Goal: Transaction & Acquisition: Purchase product/service

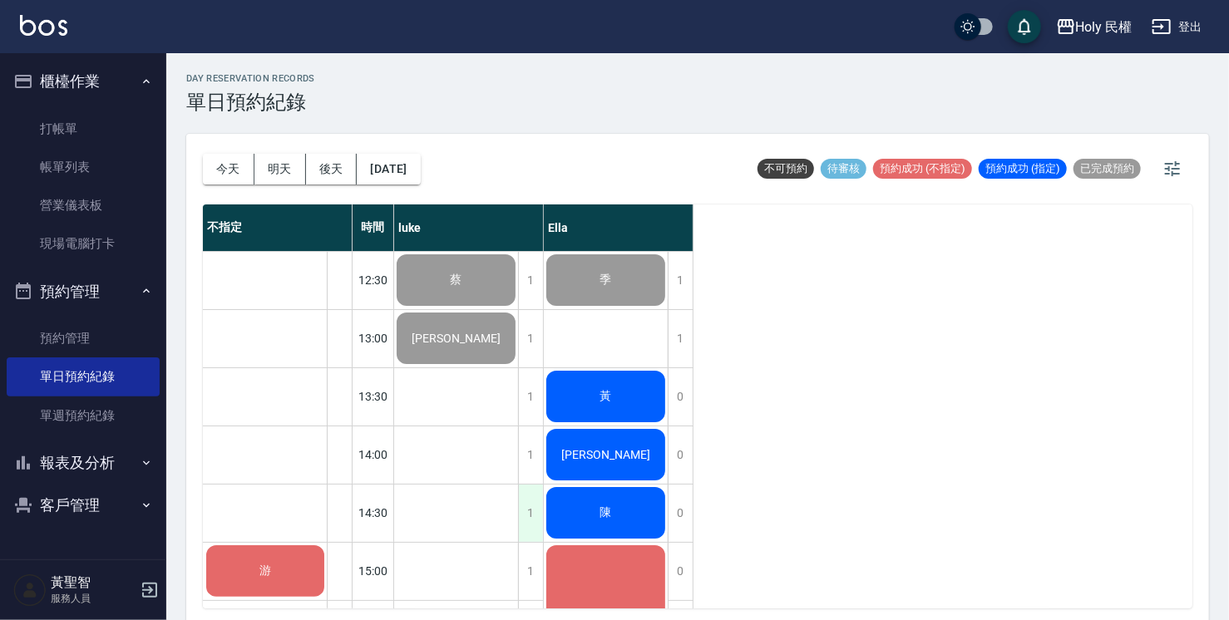
scroll to position [170, 0]
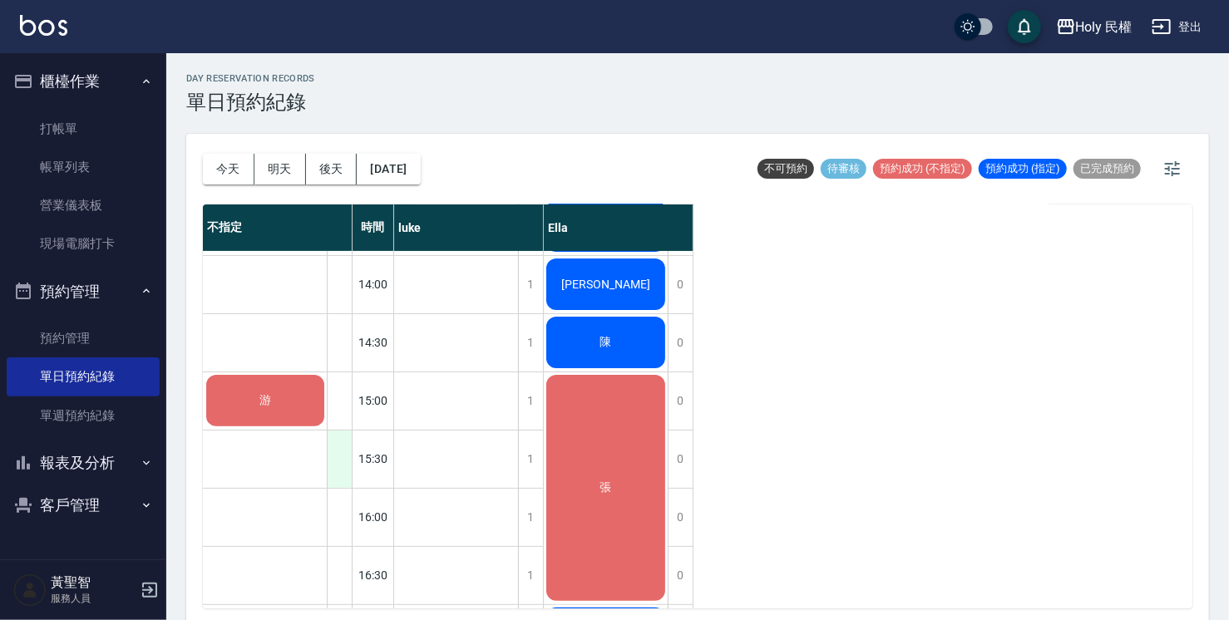
click at [338, 464] on div at bounding box center [339, 459] width 25 height 57
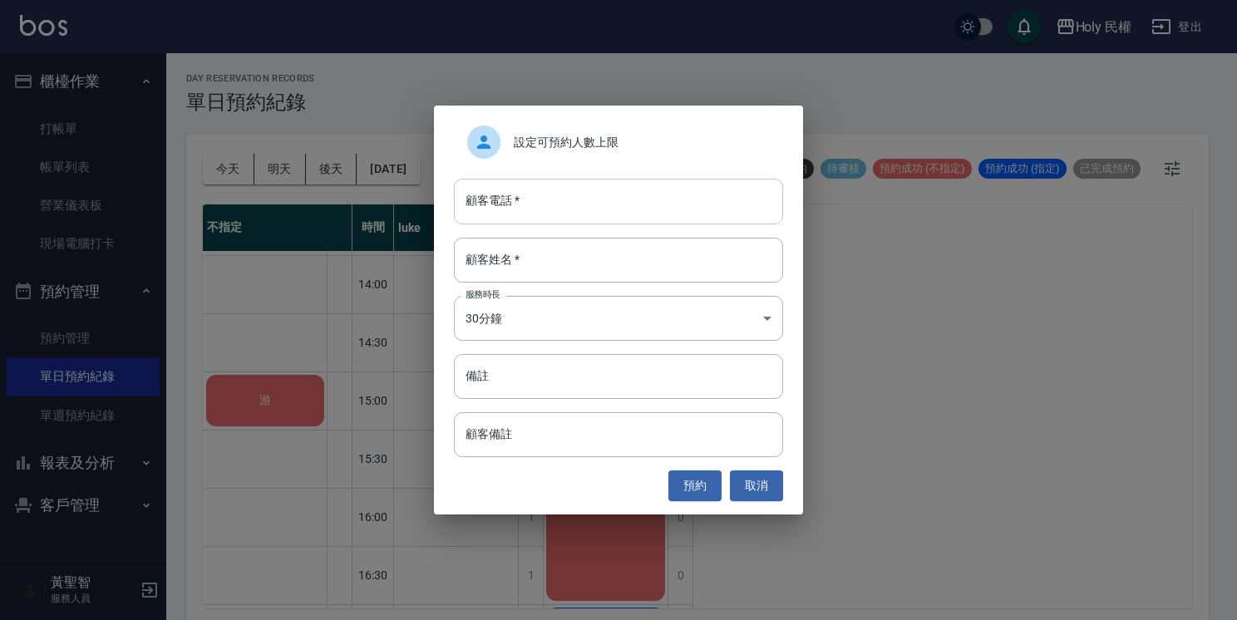
click at [535, 201] on input "顧客電話   *" at bounding box center [618, 201] width 329 height 45
type input "0952090132"
click at [559, 260] on input "顧客姓名   *" at bounding box center [618, 260] width 329 height 45
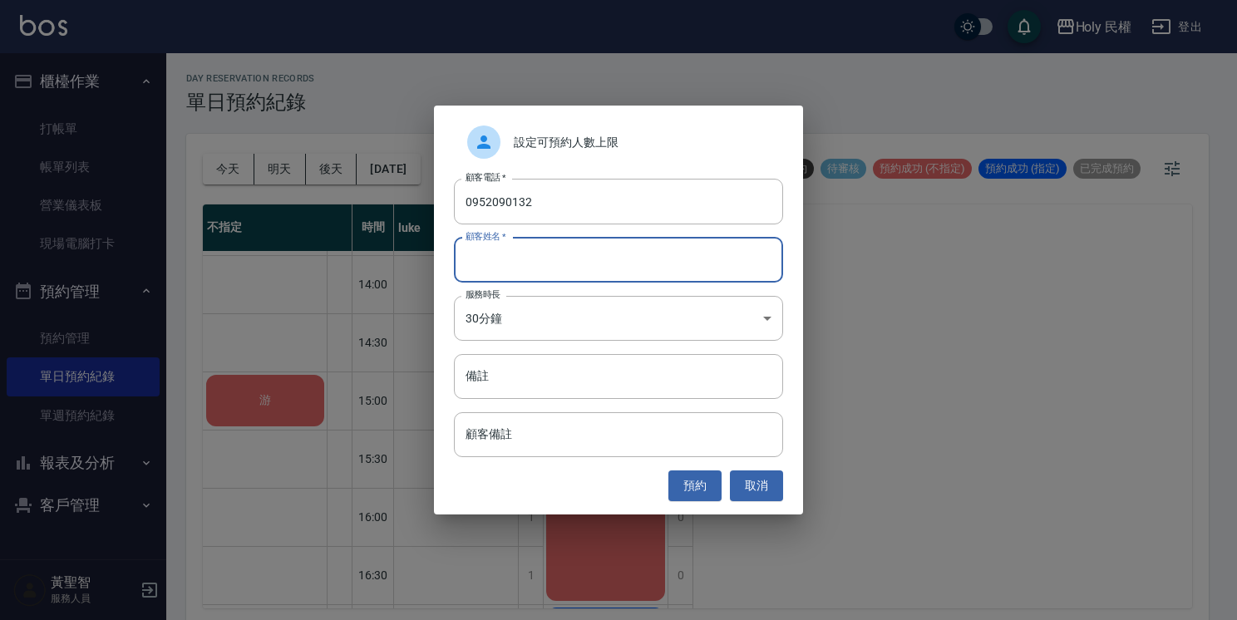
type input "r"
type input "江"
click at [691, 477] on button "預約" at bounding box center [694, 486] width 53 height 31
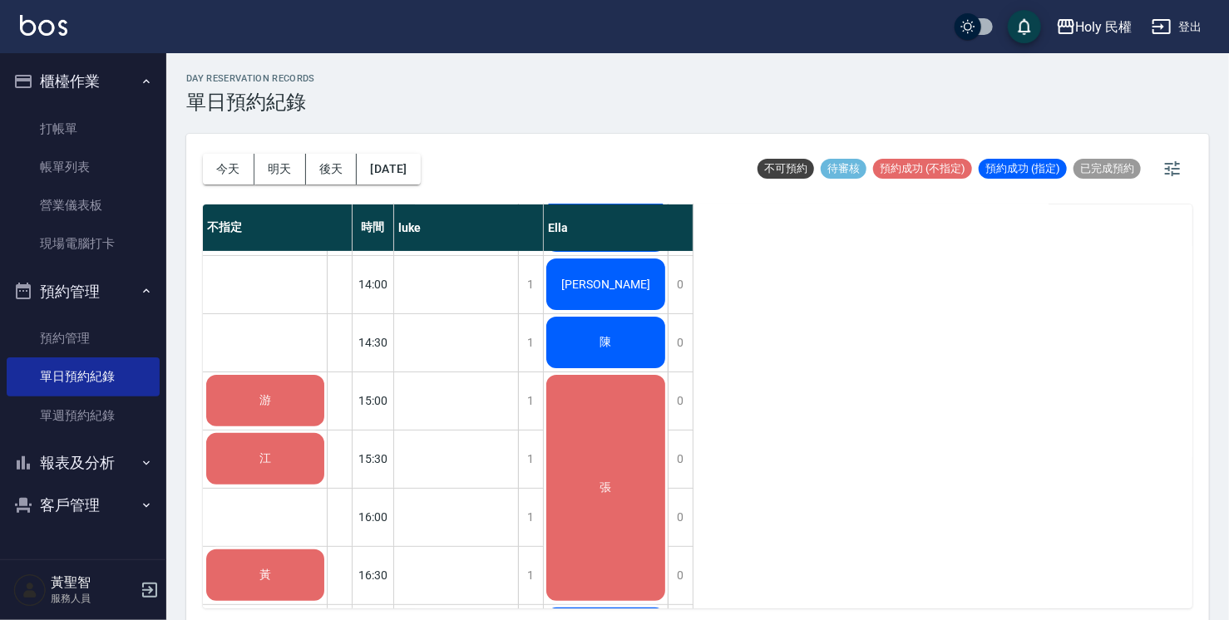
click at [264, 407] on span "游" at bounding box center [265, 400] width 18 height 15
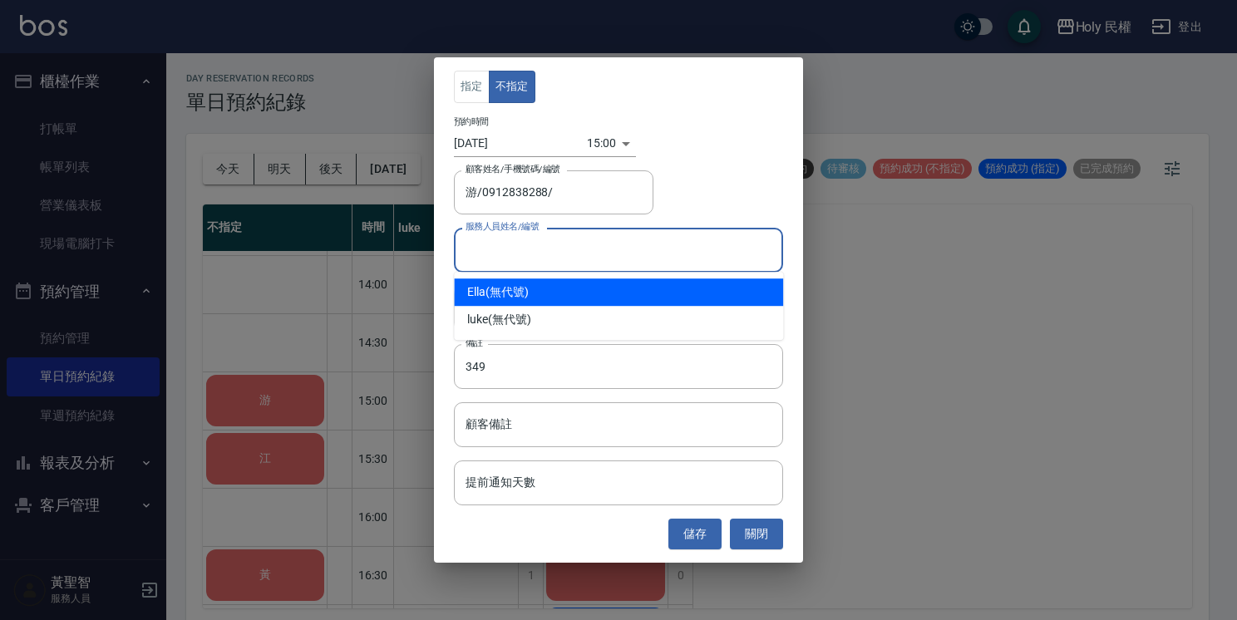
click at [555, 258] on input "服務人員姓名/編號" at bounding box center [618, 249] width 314 height 29
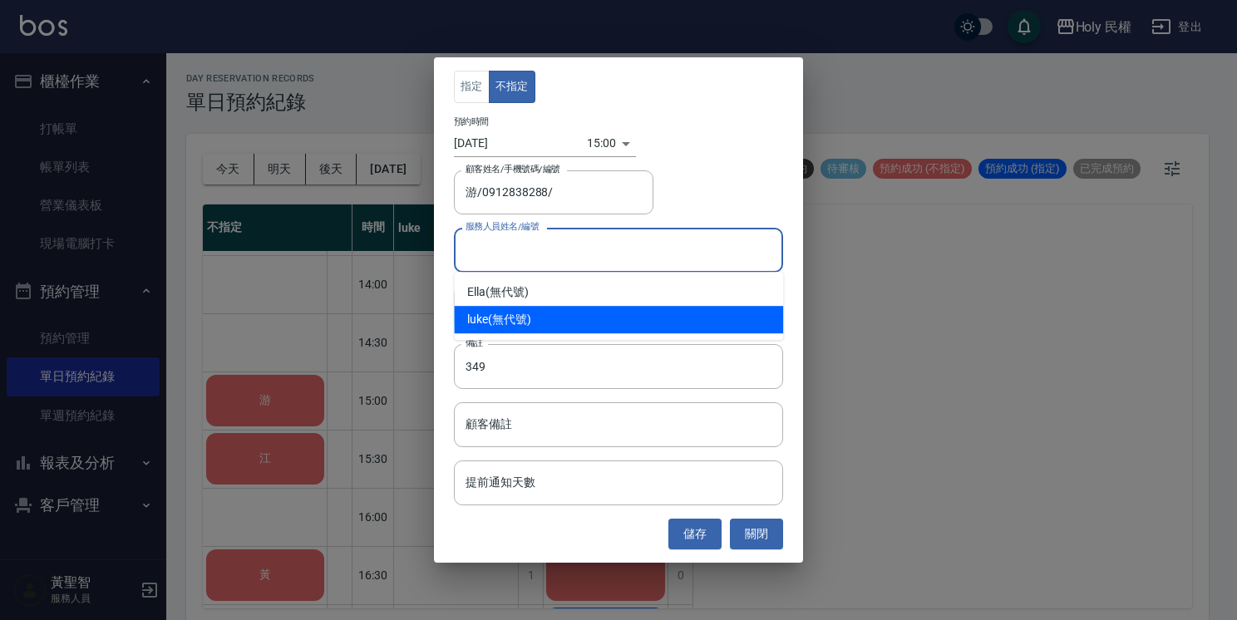
click at [501, 328] on div "luke (無代號)" at bounding box center [618, 319] width 329 height 27
type input "luke(無代號)"
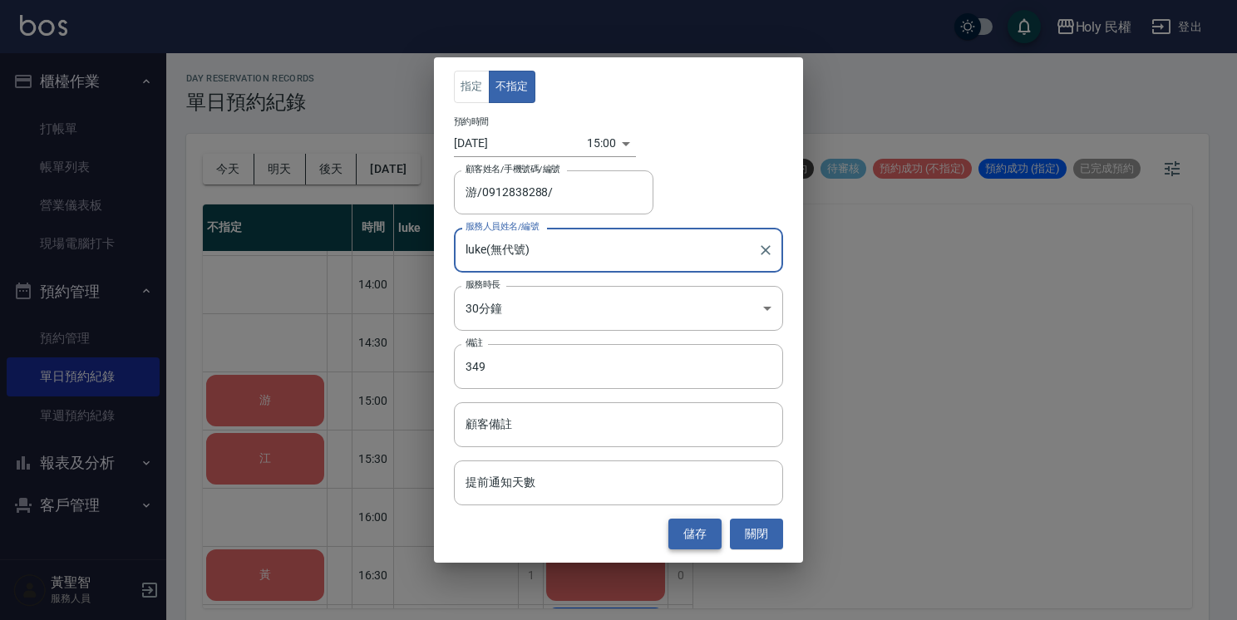
click at [692, 540] on button "儲存" at bounding box center [694, 534] width 53 height 31
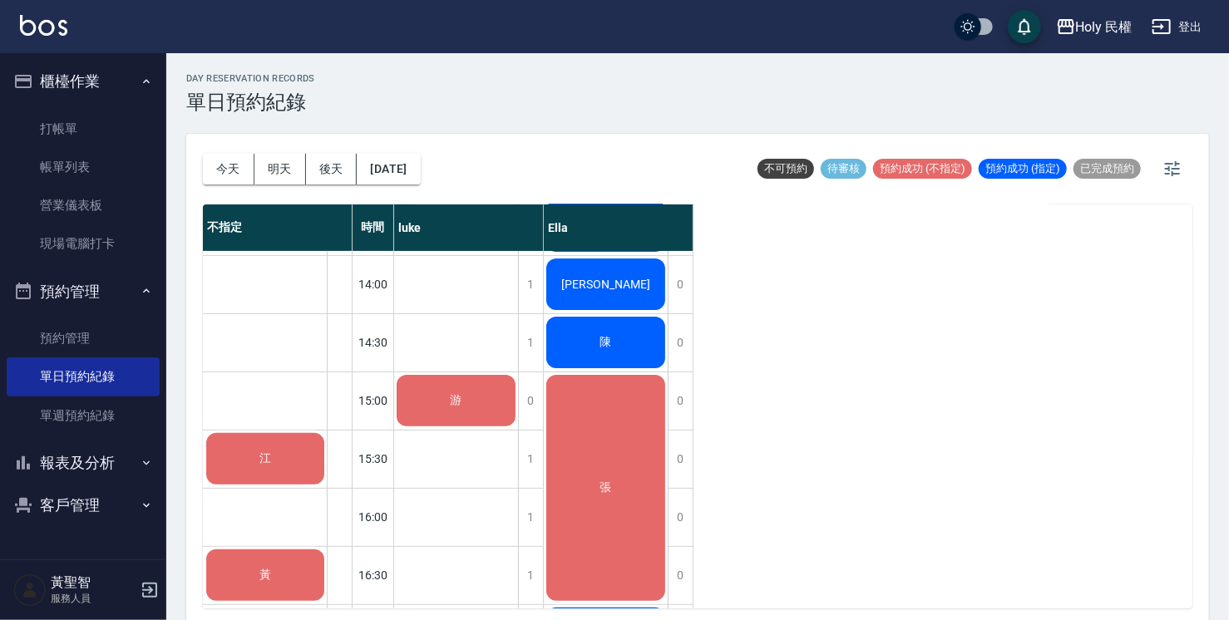
click at [446, 401] on div "游" at bounding box center [456, 400] width 124 height 57
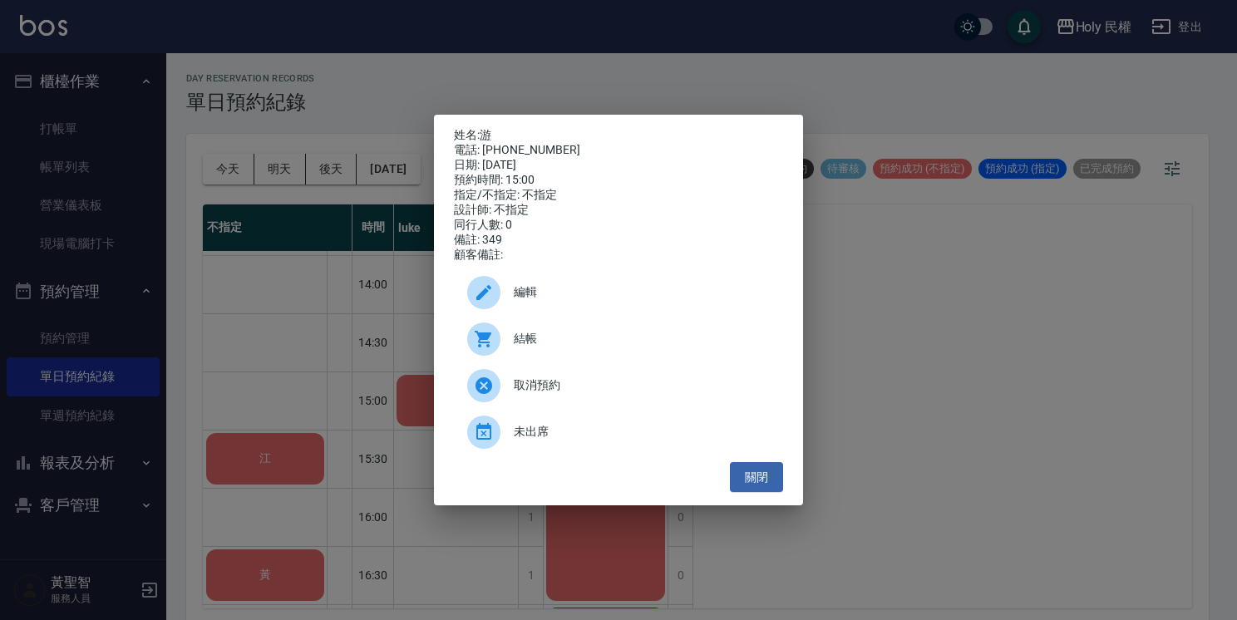
click at [542, 348] on span "結帳" at bounding box center [642, 338] width 256 height 17
click at [772, 486] on button "關閉" at bounding box center [756, 477] width 53 height 31
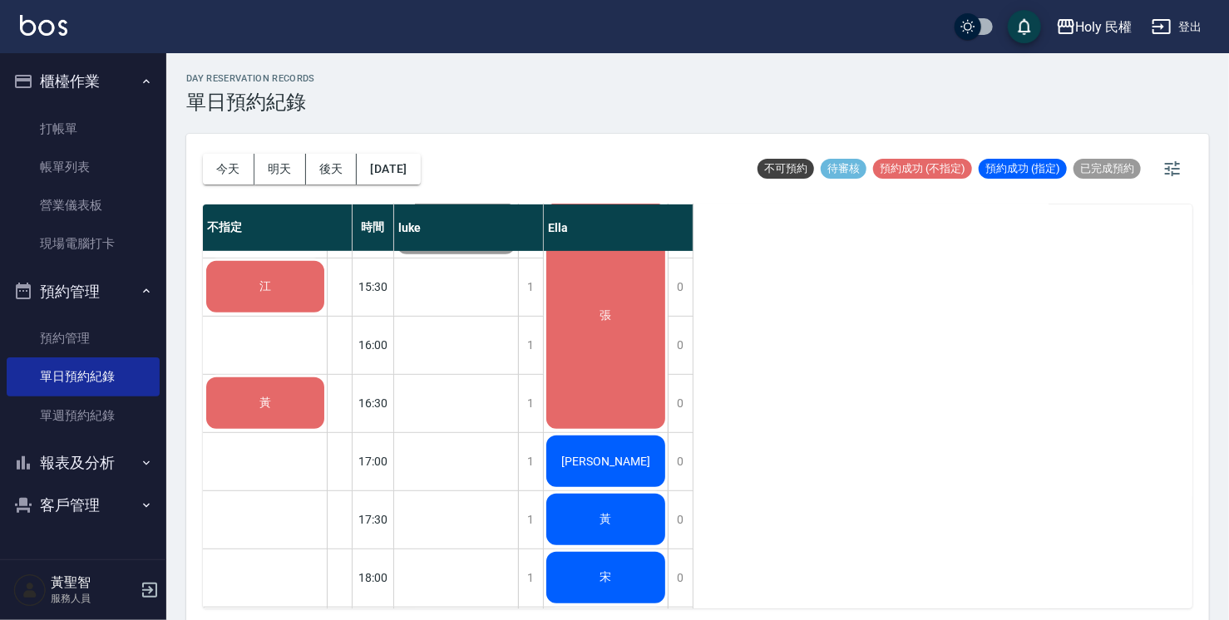
scroll to position [337, 0]
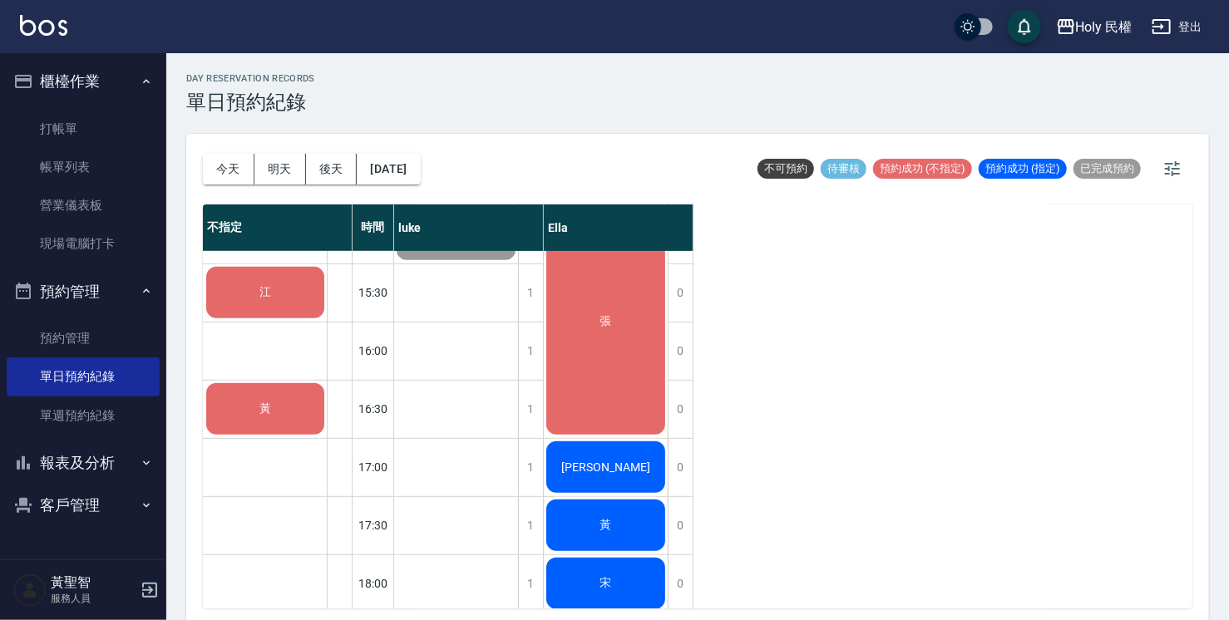
click at [277, 284] on div "江" at bounding box center [265, 292] width 123 height 57
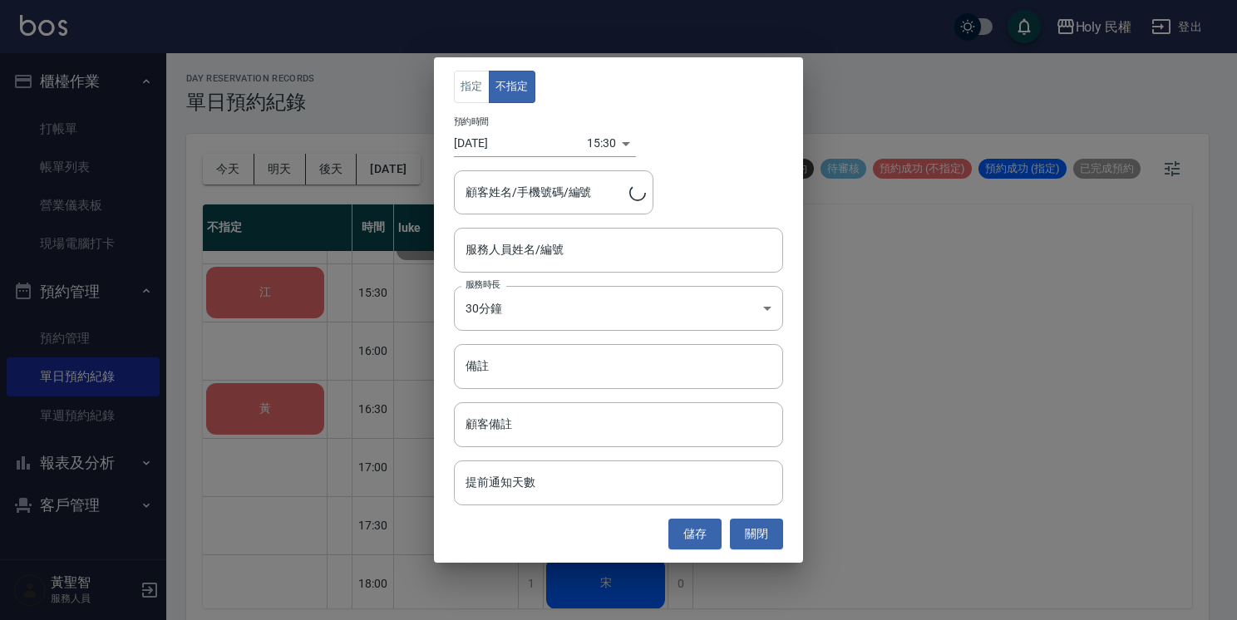
type input "江/0952090132/"
click at [562, 261] on input "服務人員姓名/編號" at bounding box center [618, 249] width 314 height 29
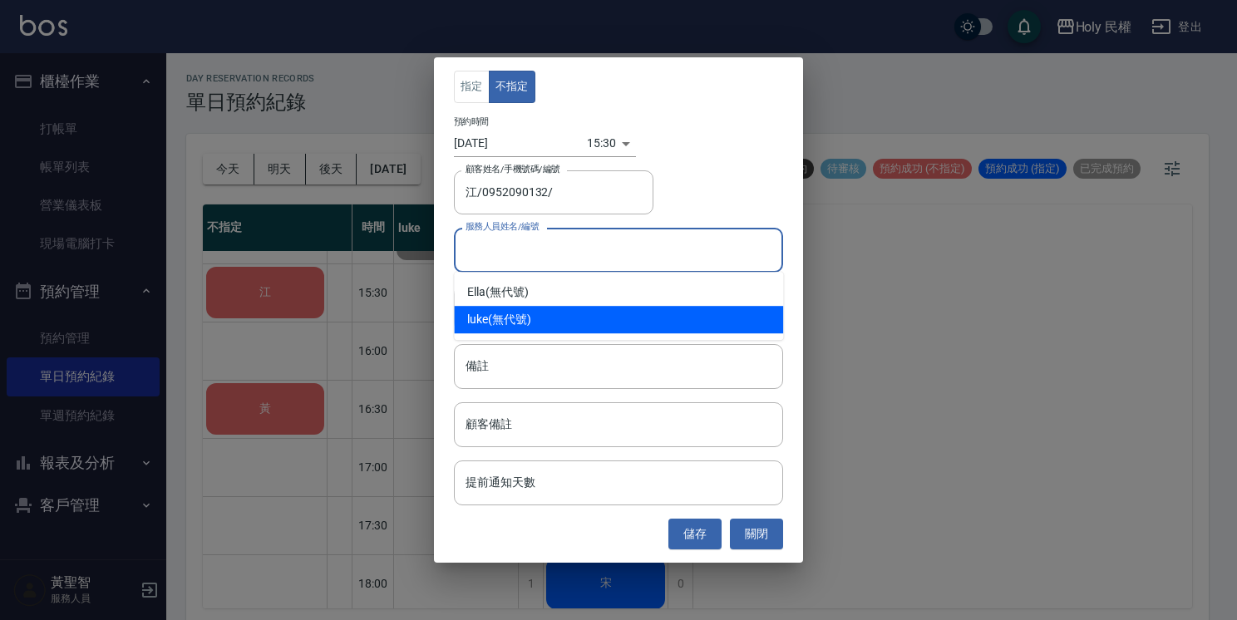
click at [531, 323] on div "luke (無代號)" at bounding box center [618, 319] width 329 height 27
type input "luke(無代號)"
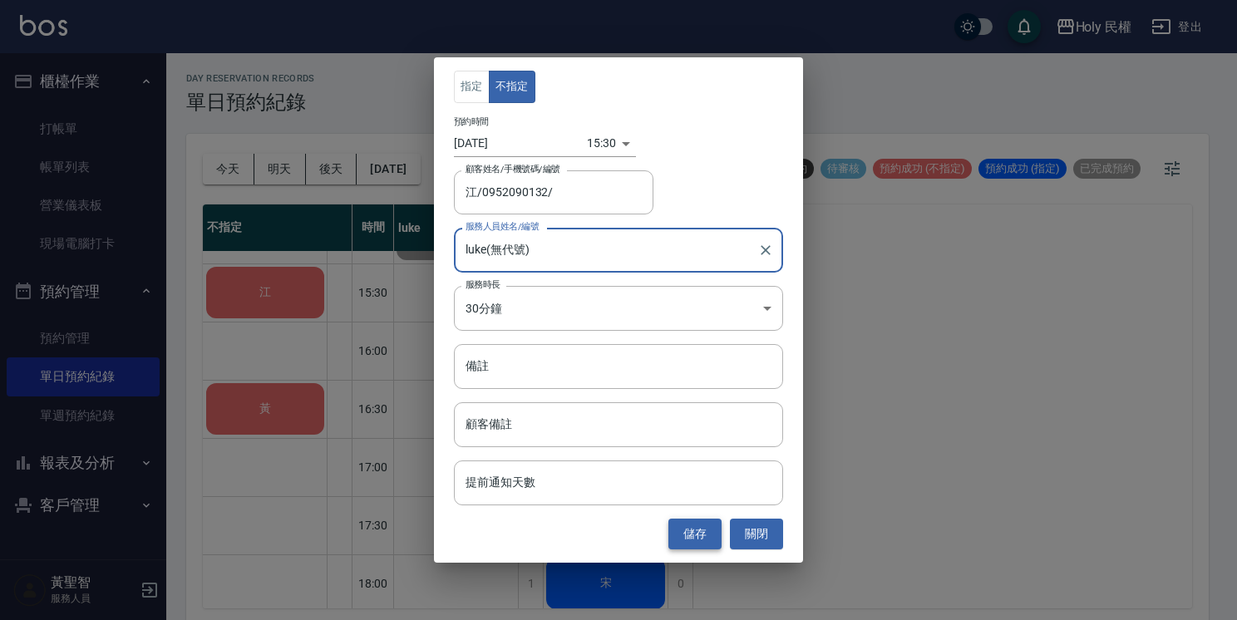
click at [702, 533] on button "儲存" at bounding box center [694, 534] width 53 height 31
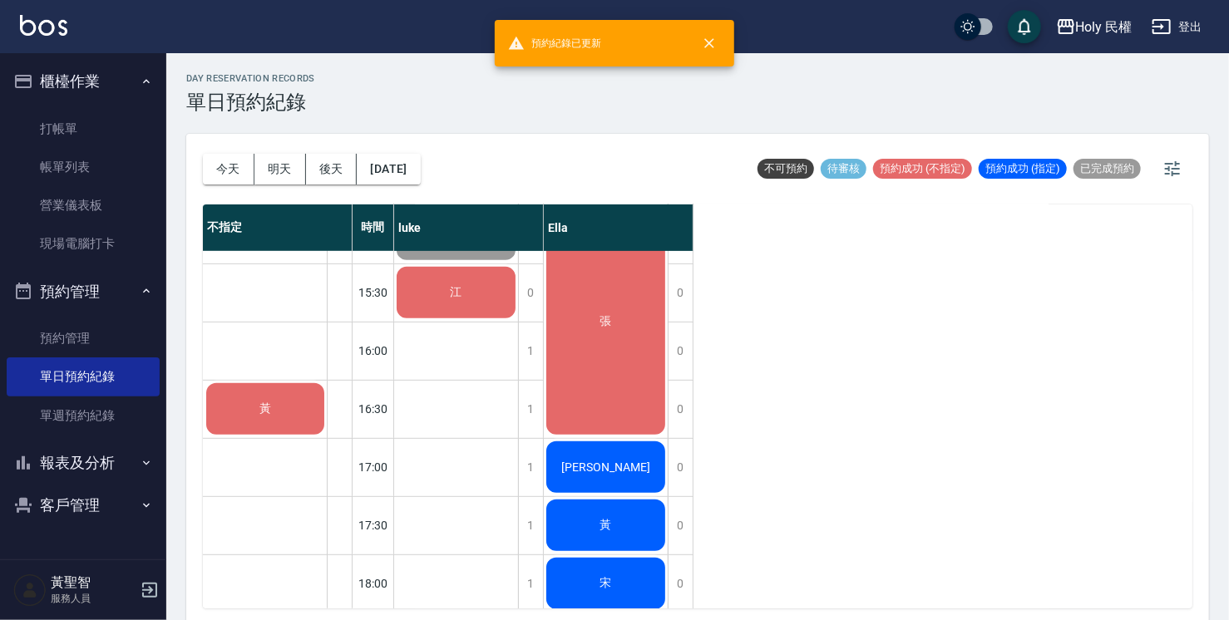
click at [458, 288] on span "江" at bounding box center [456, 292] width 18 height 15
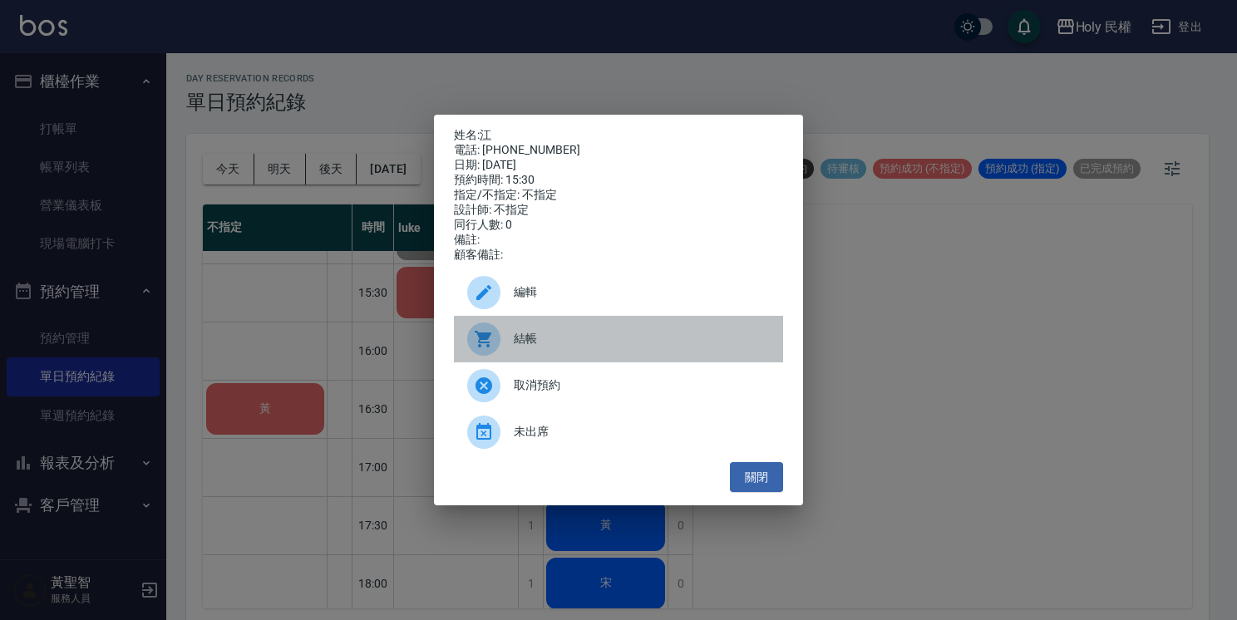
click at [532, 348] on span "結帳" at bounding box center [642, 338] width 256 height 17
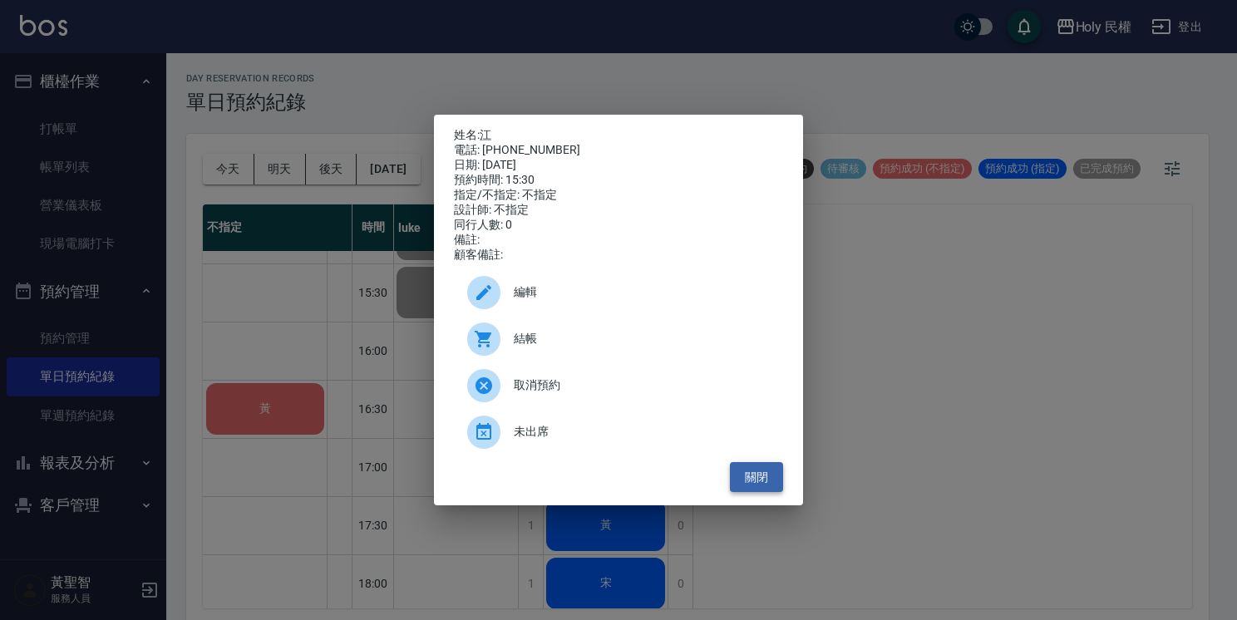
click at [762, 488] on button "關閉" at bounding box center [756, 477] width 53 height 31
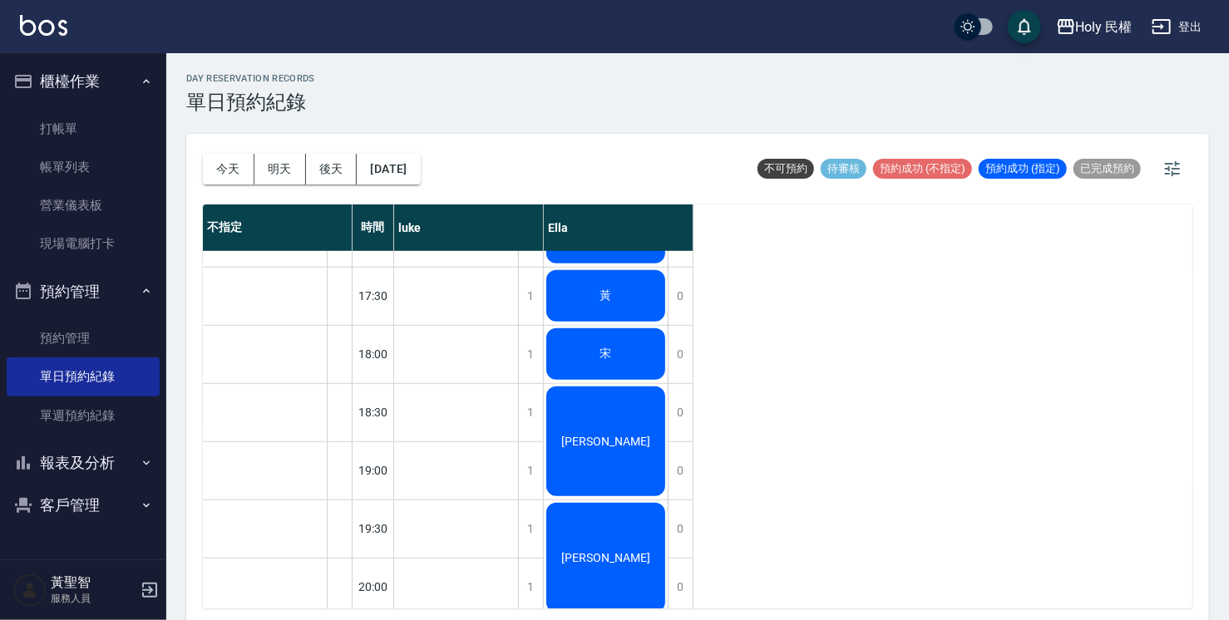
scroll to position [582, 0]
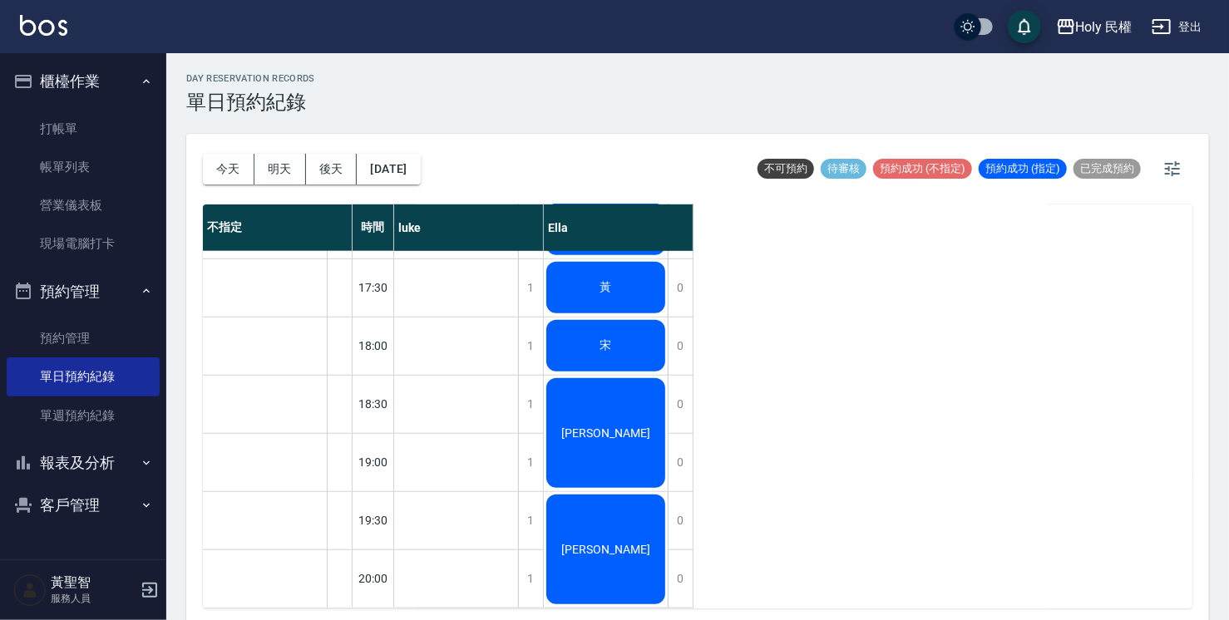
click at [625, 403] on div "James" at bounding box center [606, 433] width 124 height 115
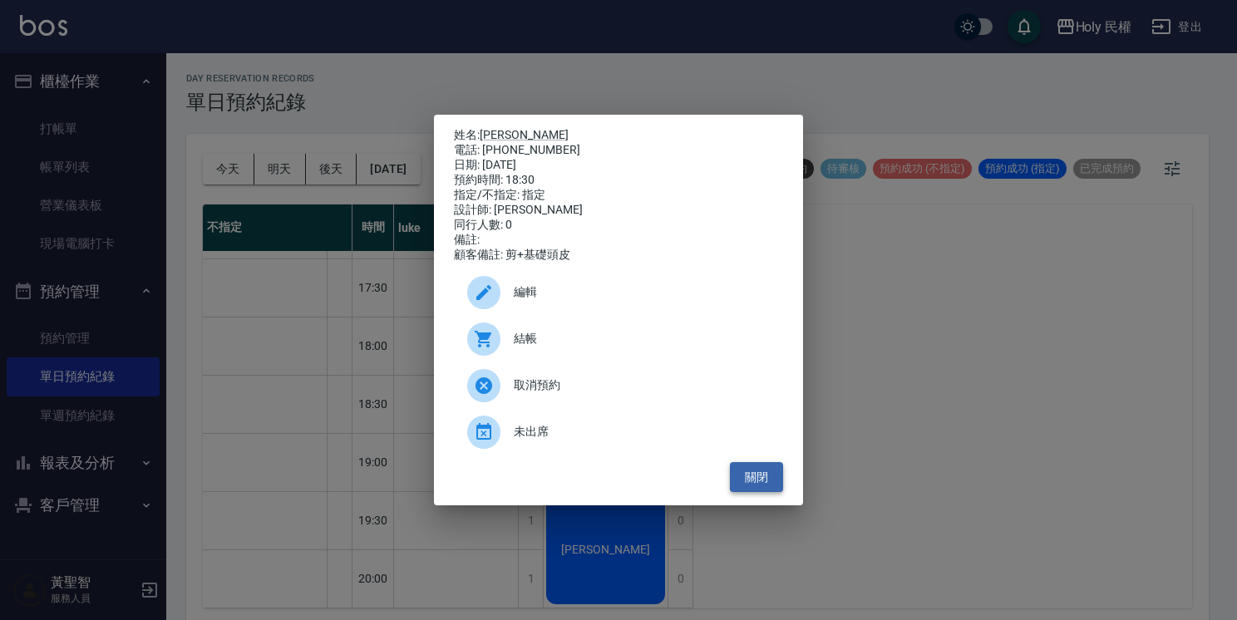
click at [775, 488] on button "關閉" at bounding box center [756, 477] width 53 height 31
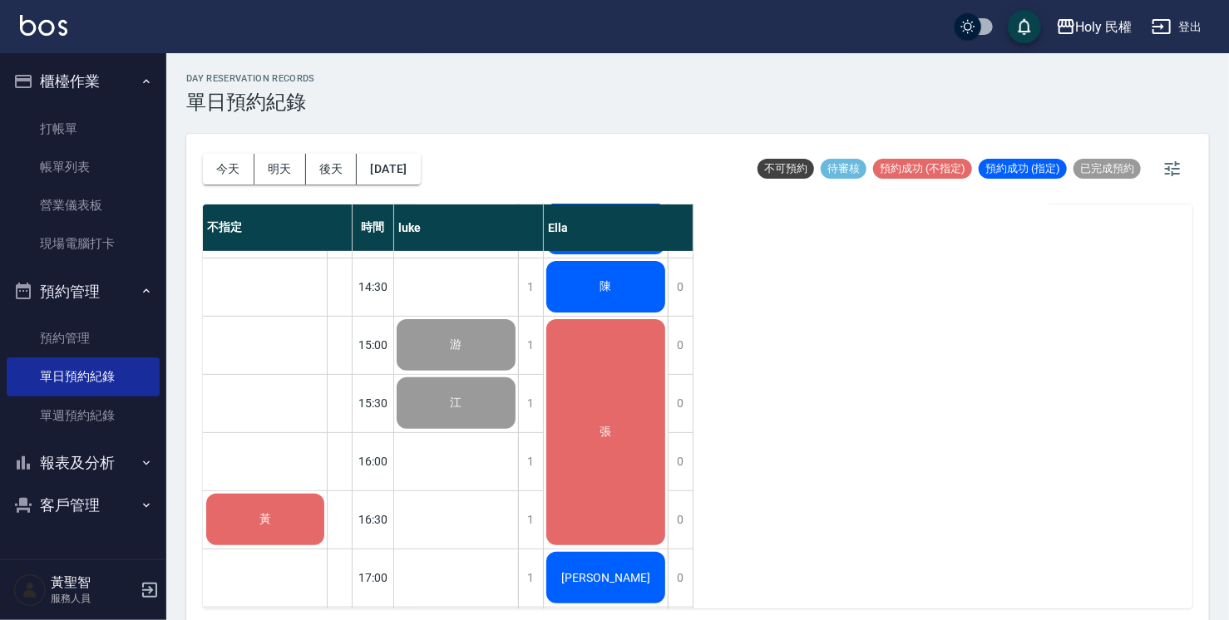
scroll to position [254, 0]
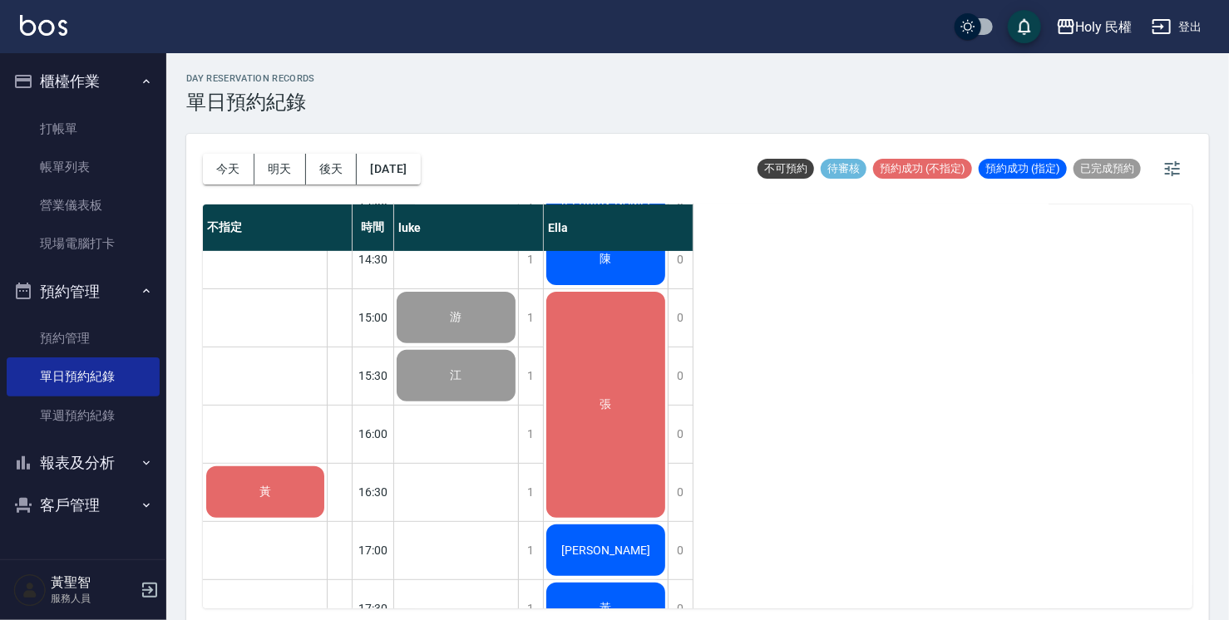
click at [263, 507] on div "黃" at bounding box center [265, 492] width 123 height 57
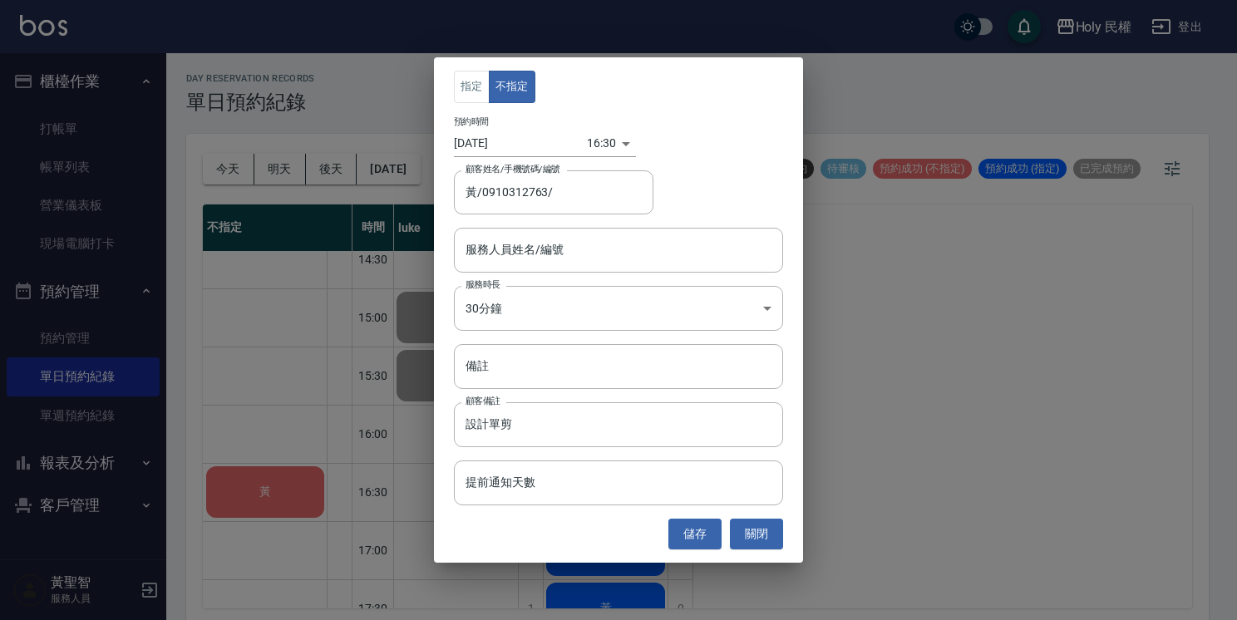
type input "黃/0910312763/"
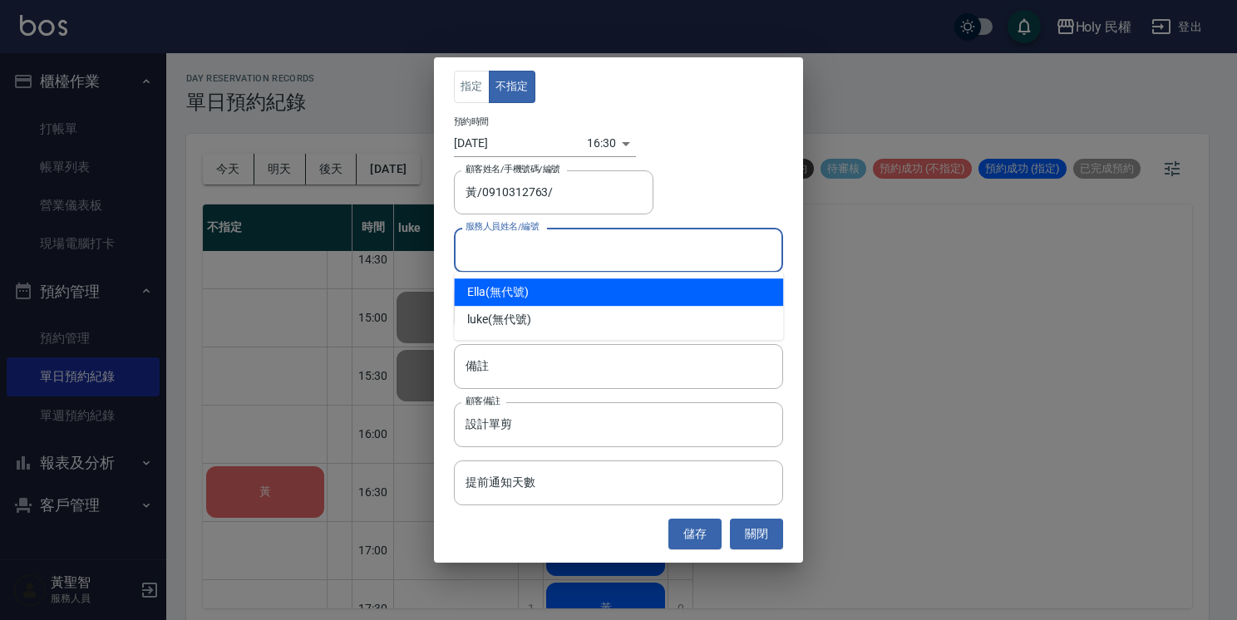
click at [592, 253] on input "服務人員姓名/編號" at bounding box center [618, 249] width 314 height 29
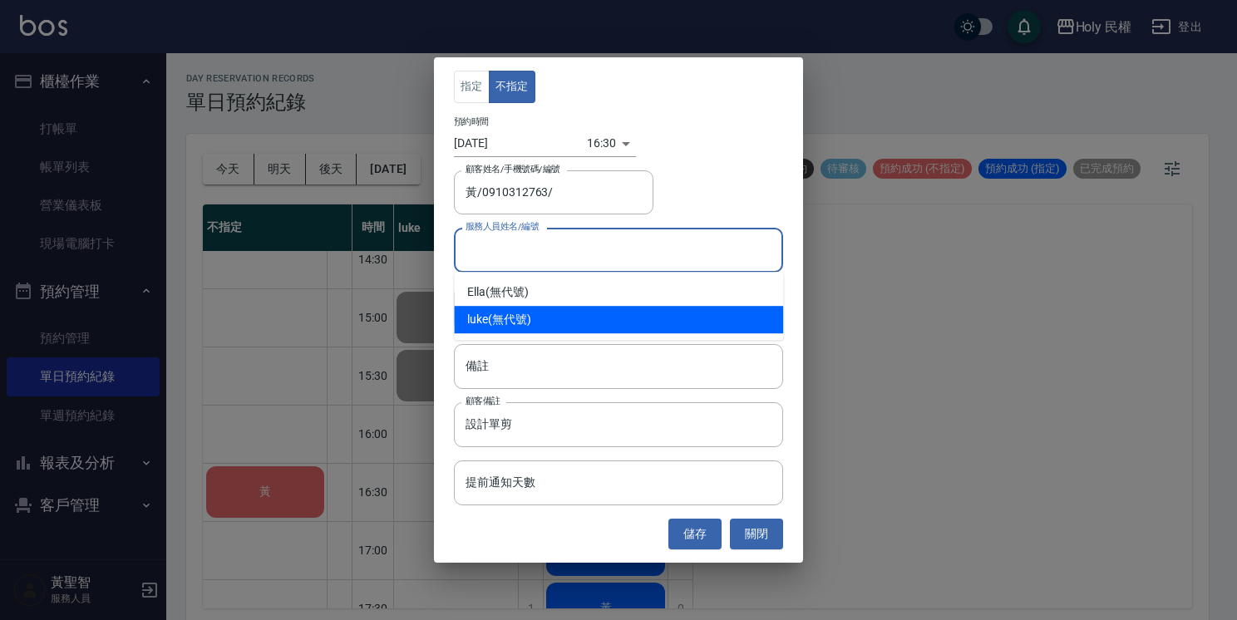
click at [542, 324] on div "luke (無代號)" at bounding box center [618, 319] width 329 height 27
type input "luke(無代號)"
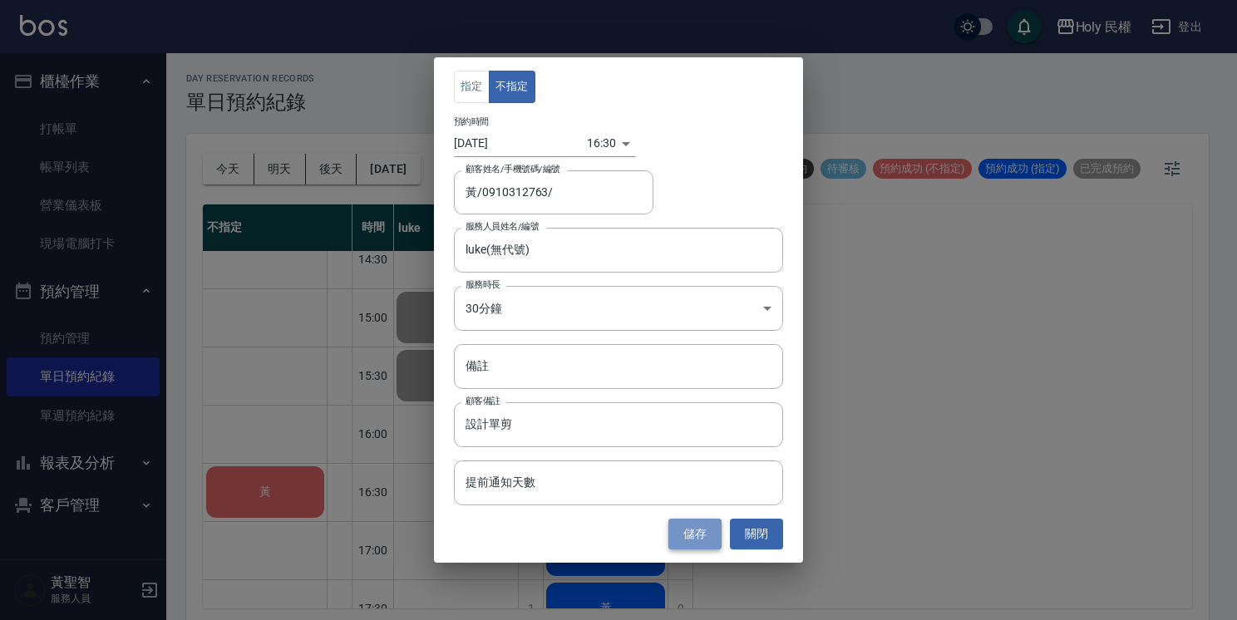
click at [700, 525] on button "儲存" at bounding box center [694, 534] width 53 height 31
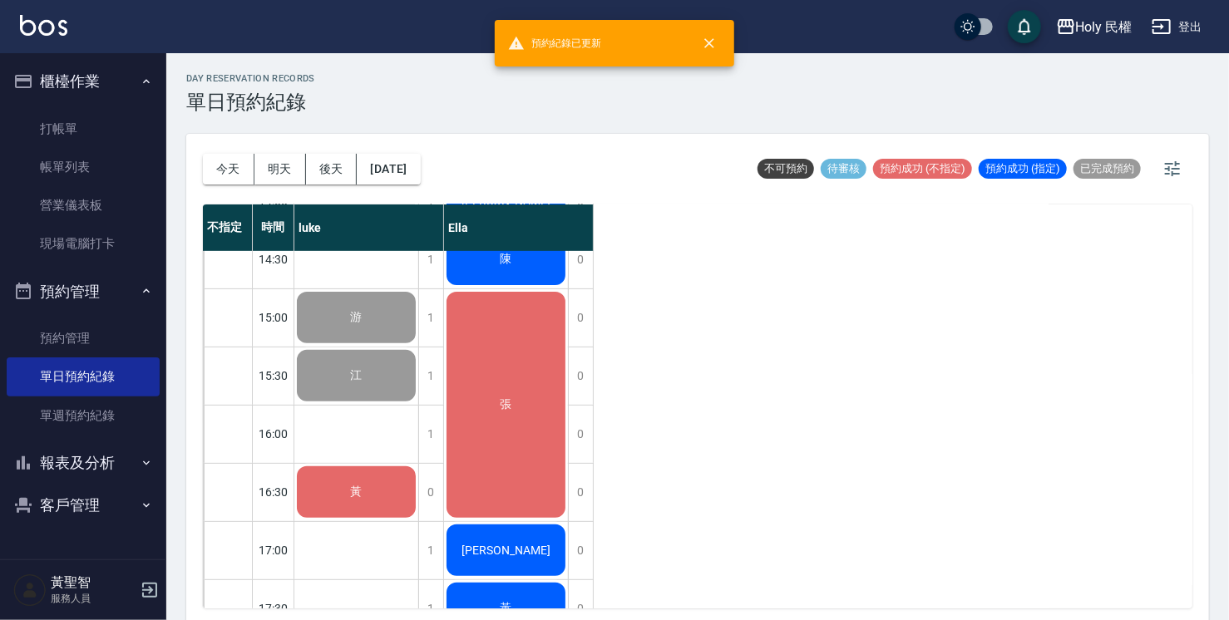
click at [407, 491] on div "黃" at bounding box center [356, 492] width 124 height 57
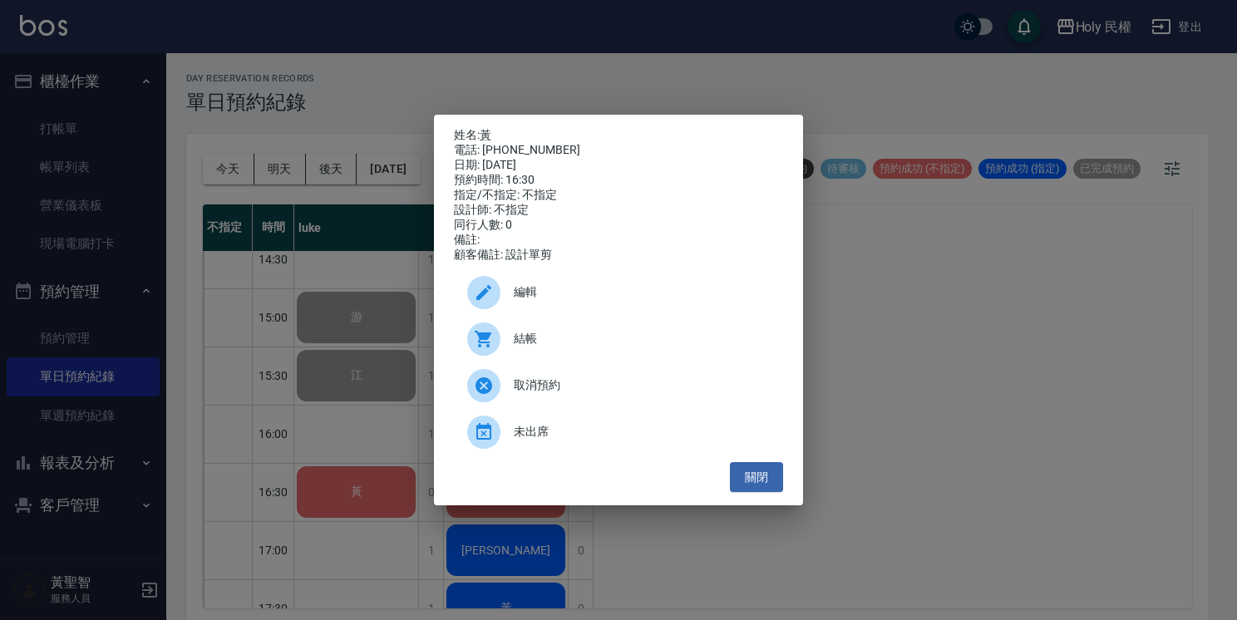
click at [509, 349] on div at bounding box center [490, 339] width 47 height 33
click at [757, 483] on button "關閉" at bounding box center [756, 477] width 53 height 31
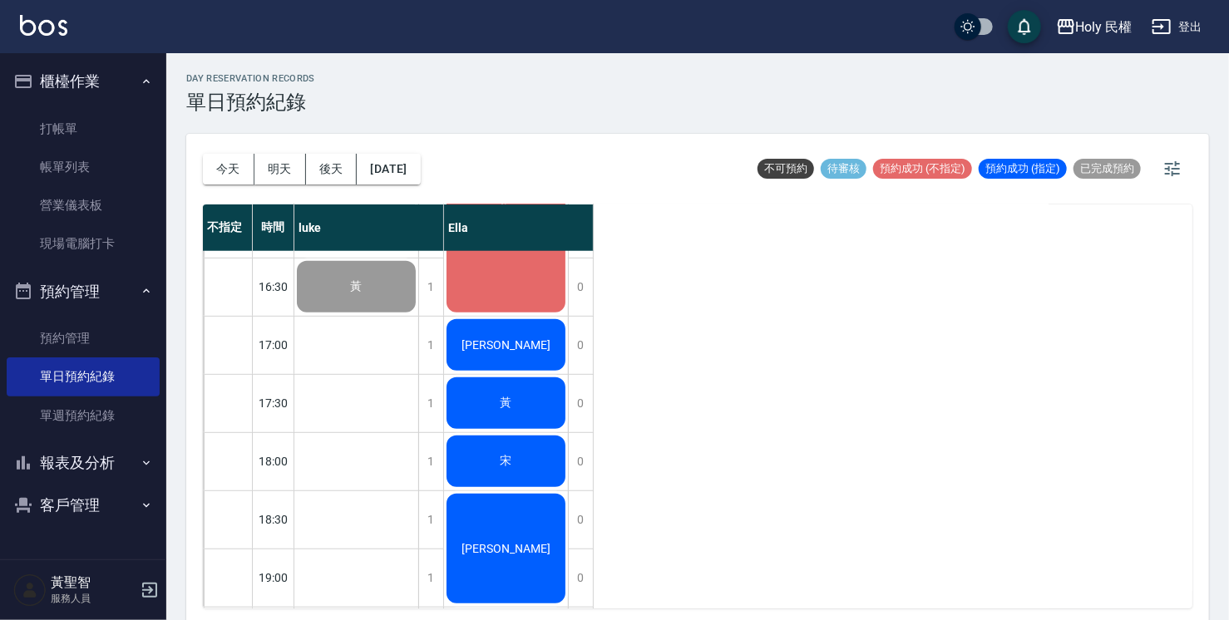
scroll to position [582, 0]
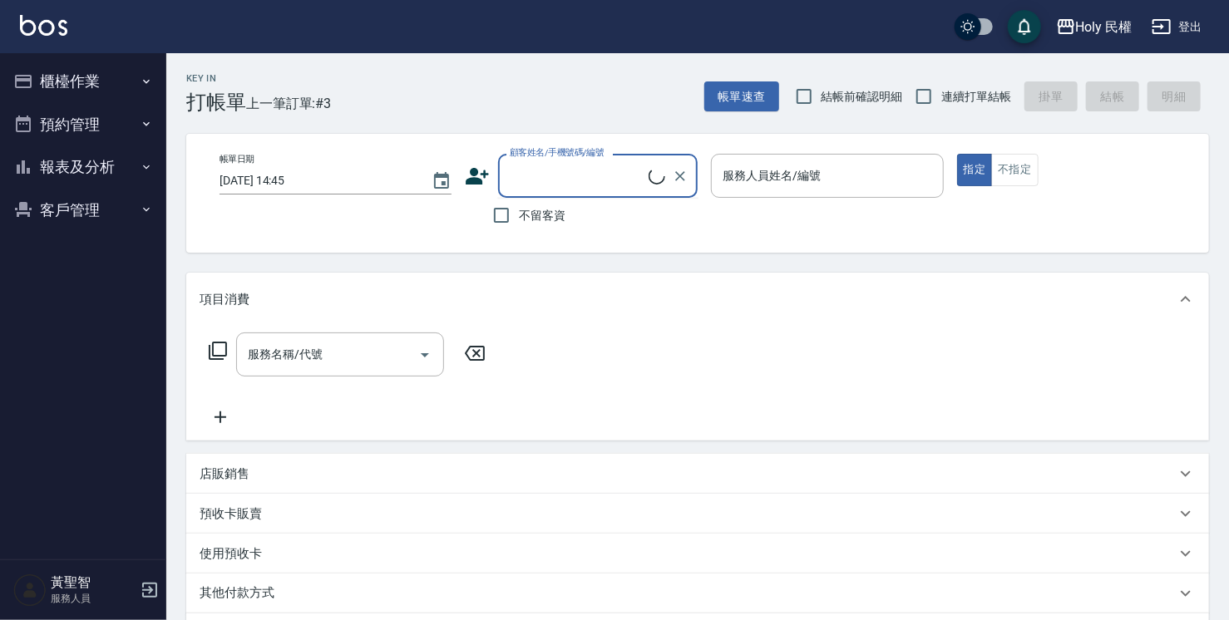
click at [549, 173] on input "顧客姓名/手機號碼/編號" at bounding box center [576, 175] width 143 height 29
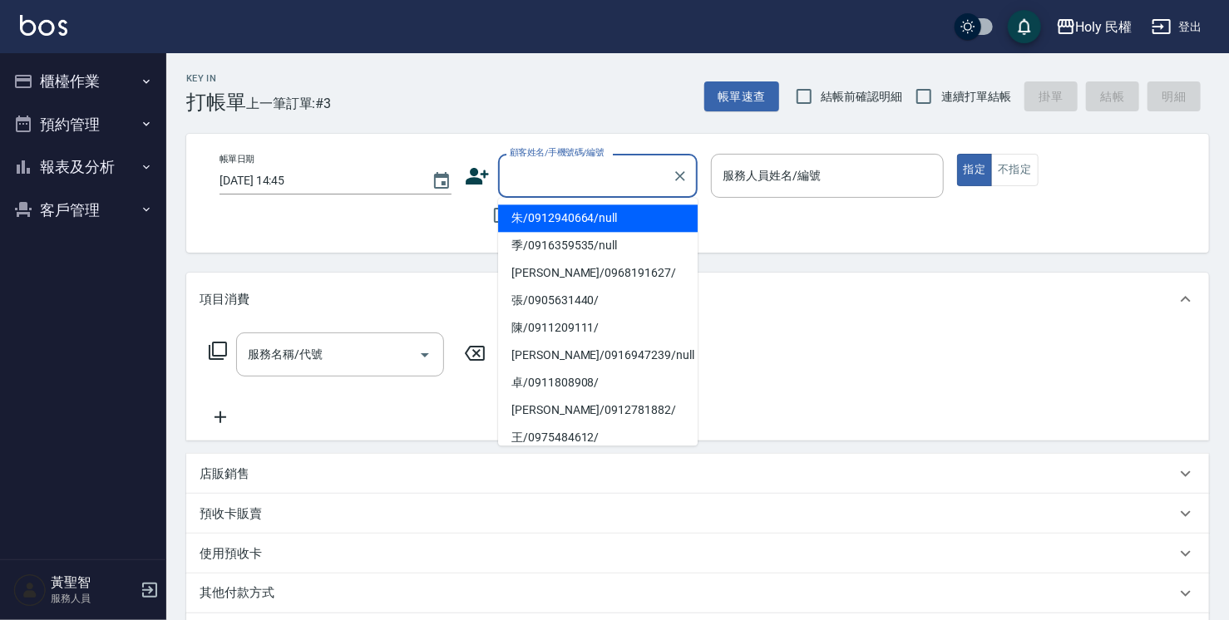
type input "ㄢ"
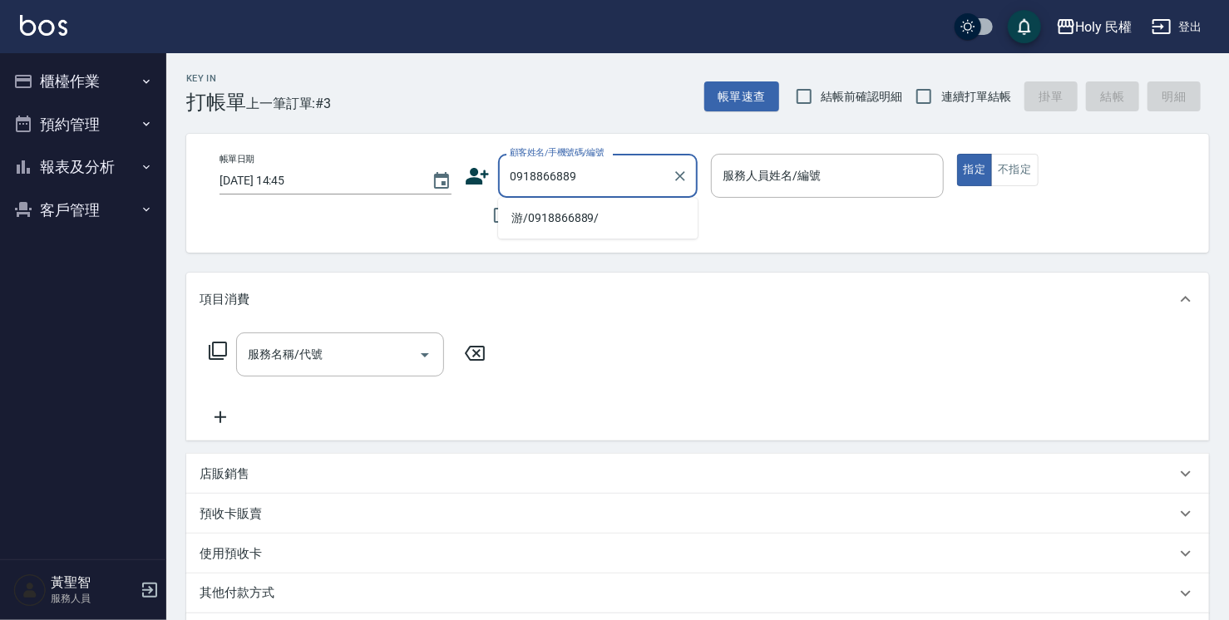
click at [615, 213] on li "游/0918866889/" at bounding box center [598, 218] width 200 height 27
type input "游/0918866889/"
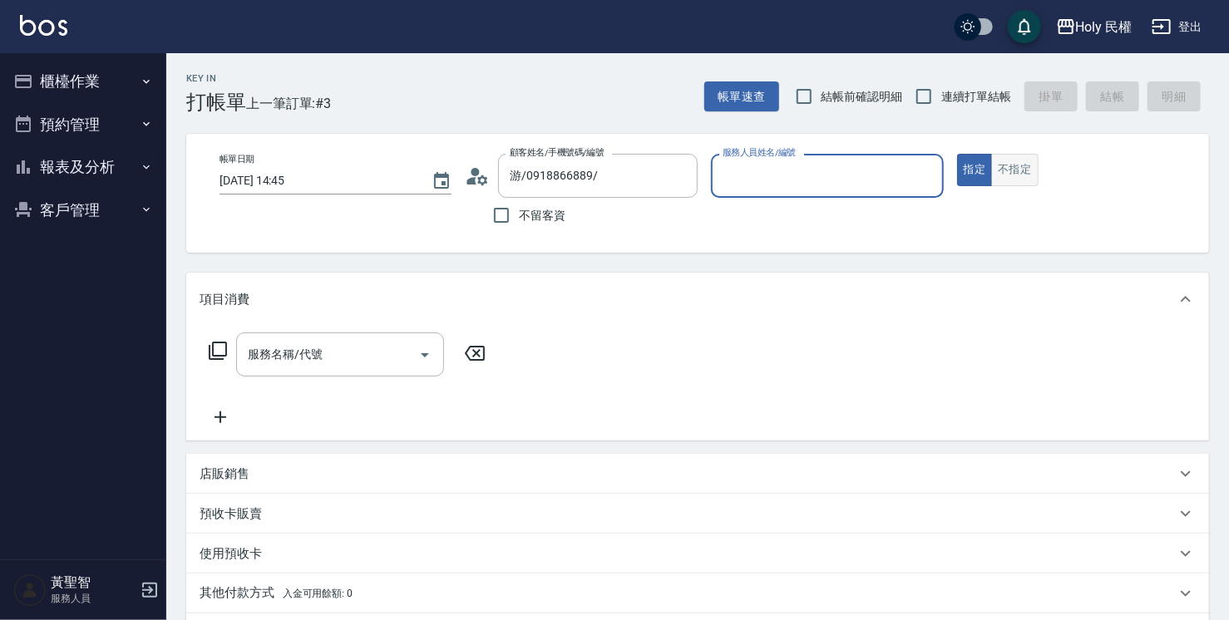
click at [1018, 175] on button "不指定" at bounding box center [1014, 170] width 47 height 32
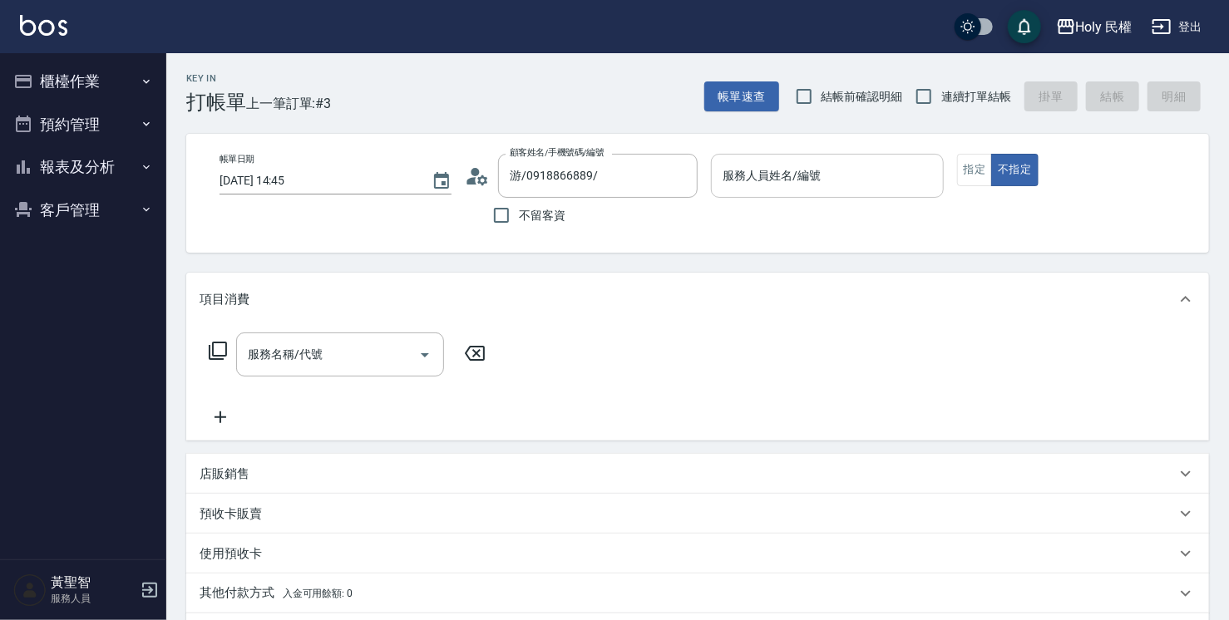
click at [820, 186] on input "服務人員姓名/編號" at bounding box center [826, 175] width 217 height 29
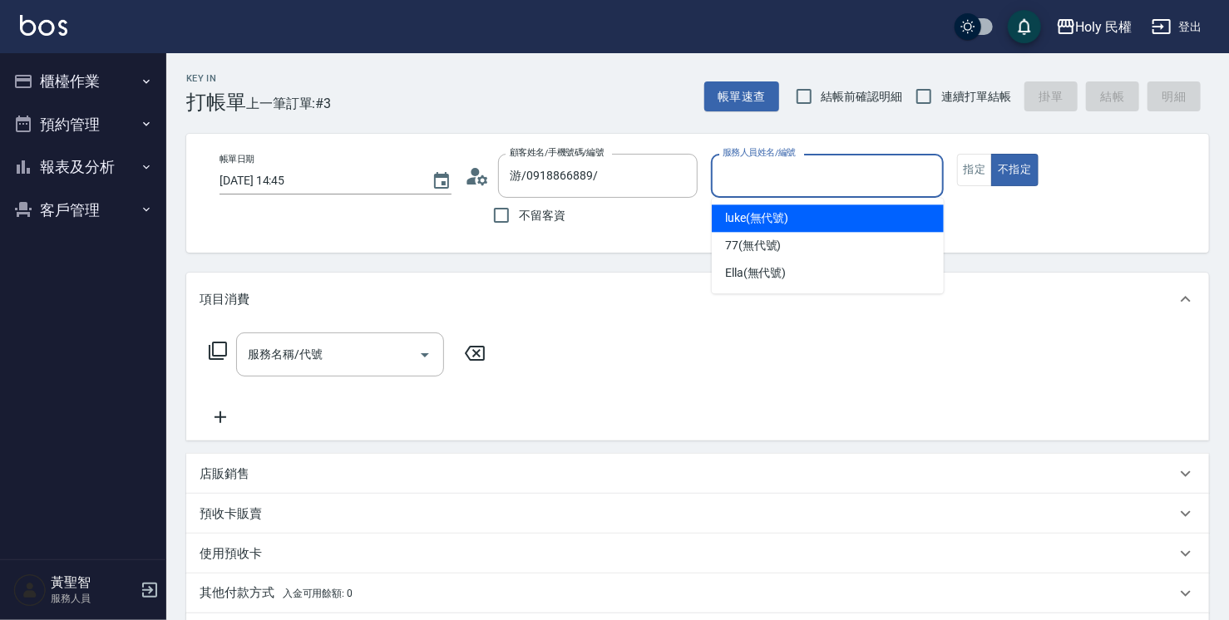
click at [764, 222] on span "luke (無代號)" at bounding box center [757, 218] width 64 height 17
type input "luke(無代號)"
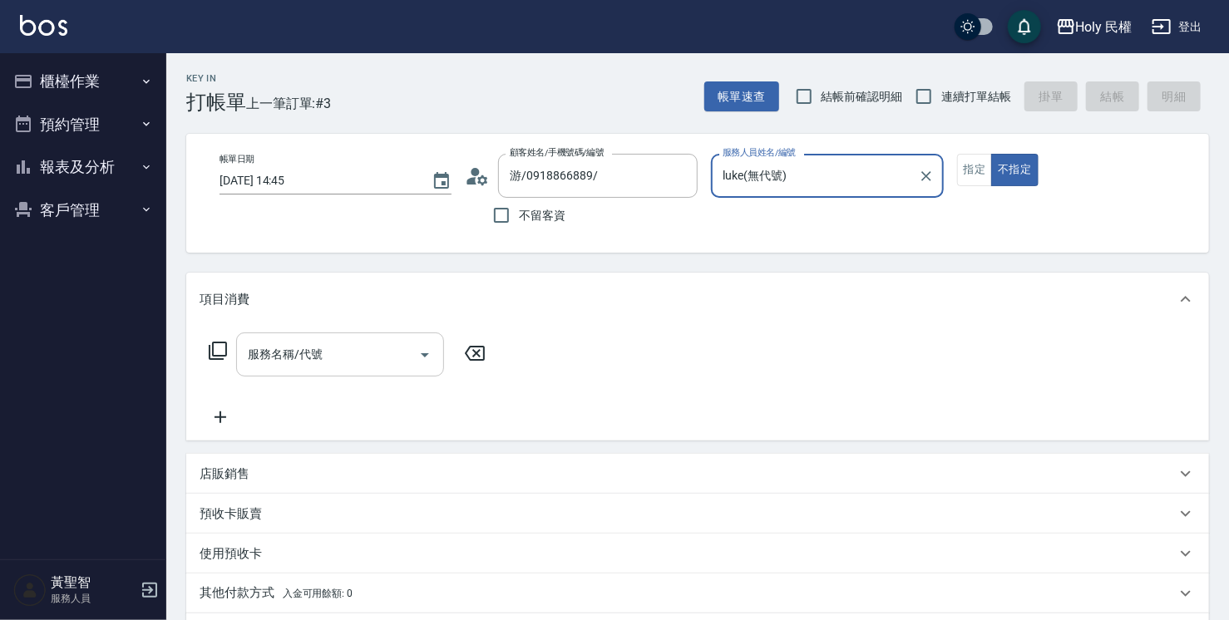
click at [296, 360] on div "服務名稱/代號 服務名稱/代號" at bounding box center [340, 355] width 208 height 44
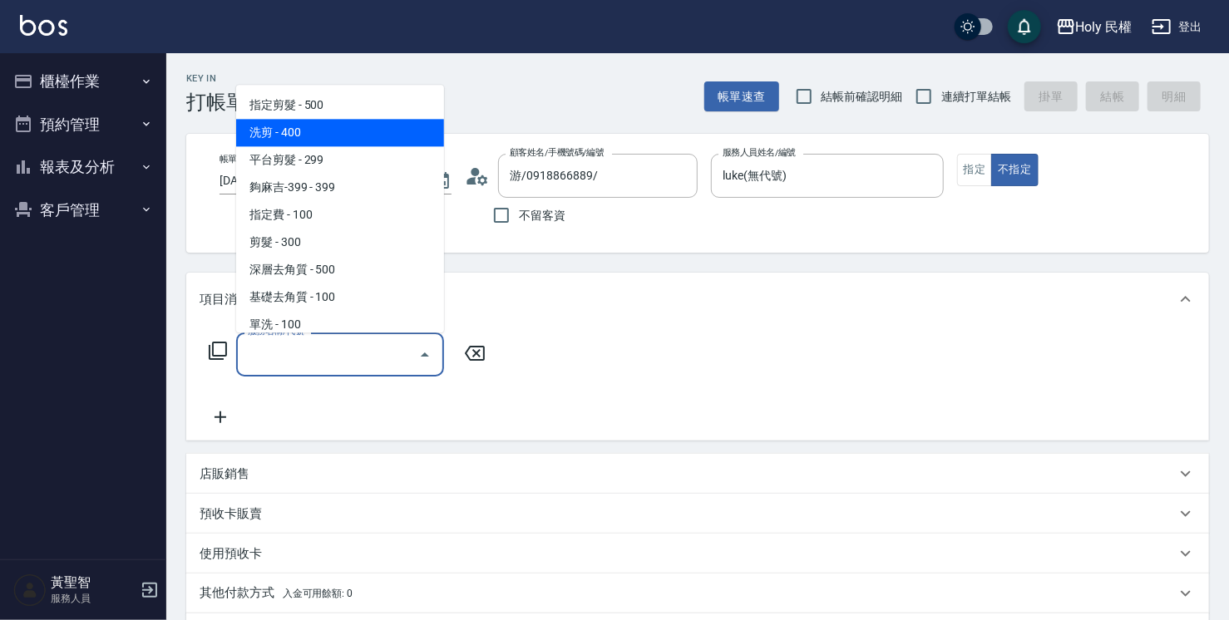
click at [288, 126] on span "洗剪 - 400" at bounding box center [340, 132] width 208 height 27
type input "洗剪(3)"
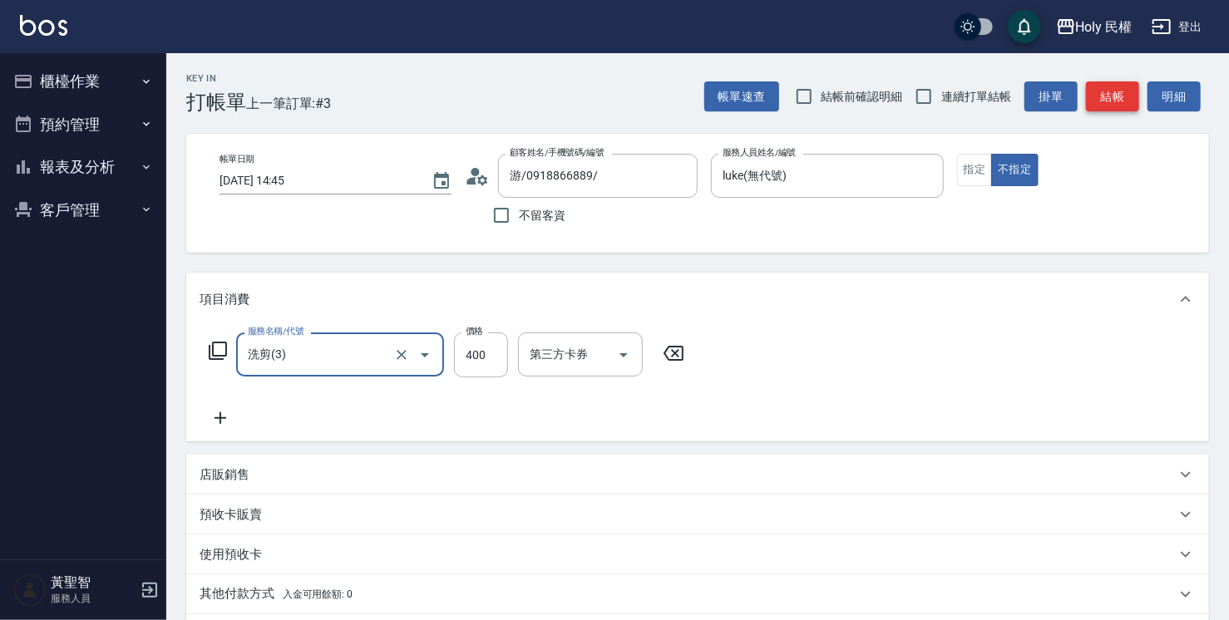
click at [1118, 97] on button "結帳" at bounding box center [1112, 96] width 53 height 31
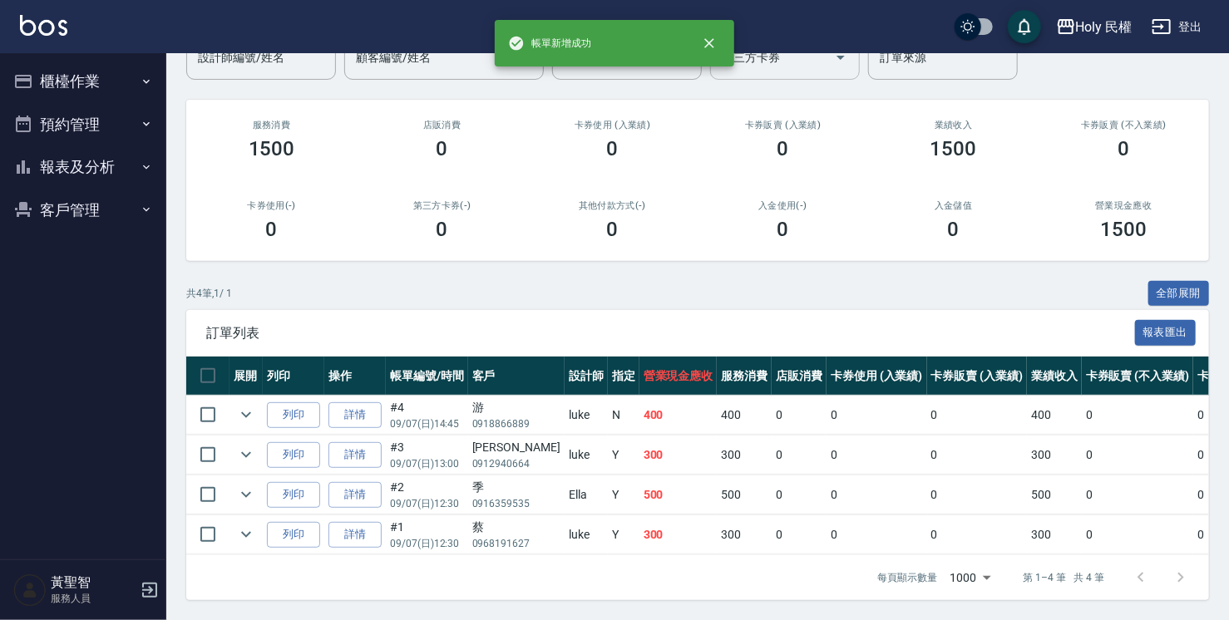
scroll to position [168, 0]
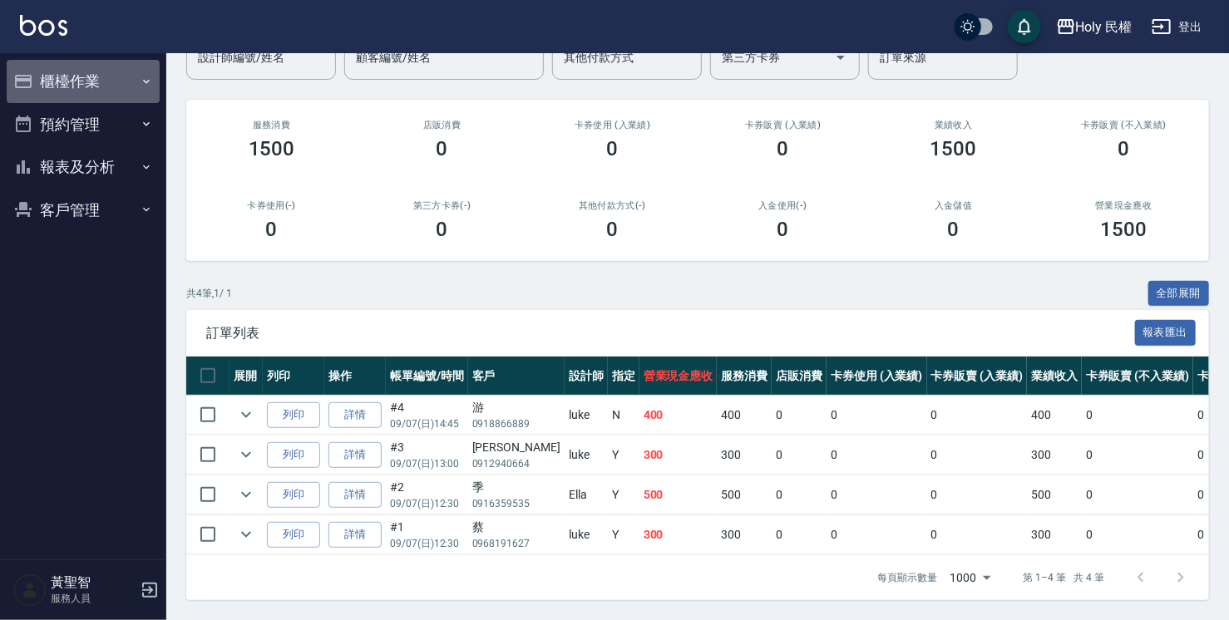
click at [101, 73] on button "櫃檯作業" at bounding box center [83, 81] width 153 height 43
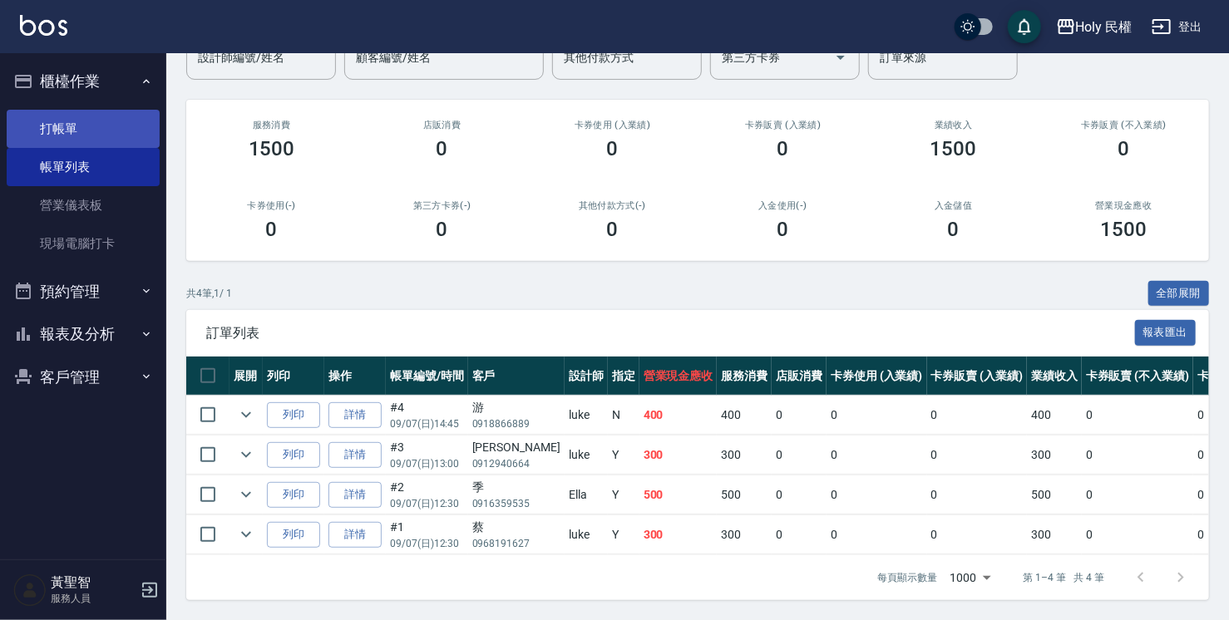
click at [91, 126] on link "打帳單" at bounding box center [83, 129] width 153 height 38
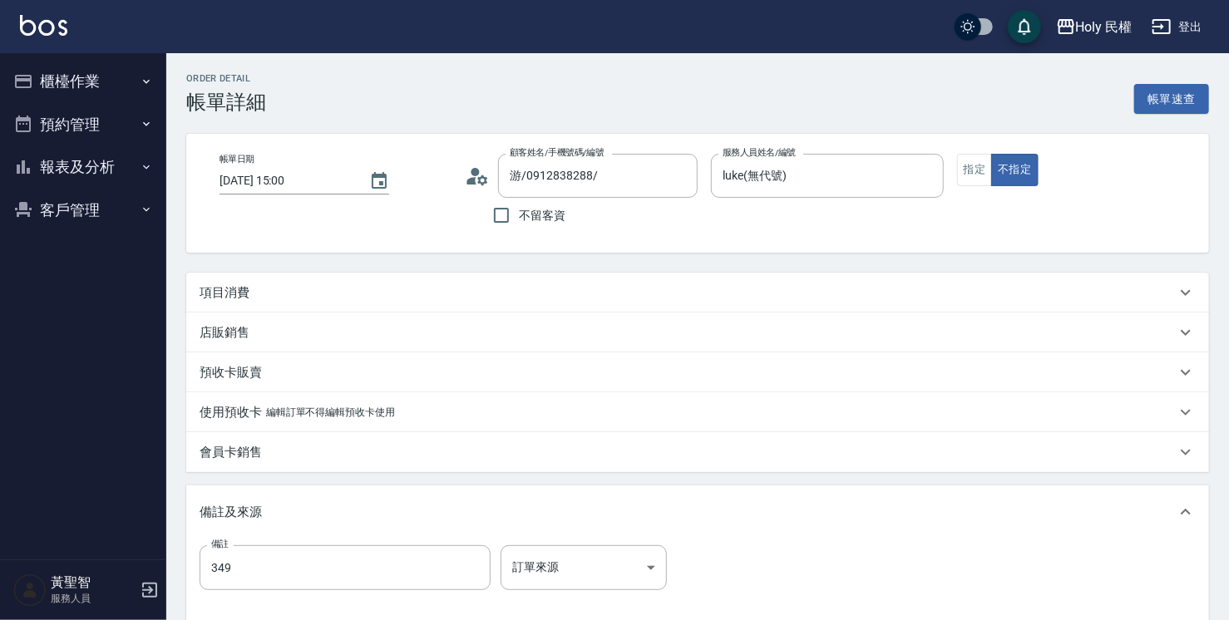
click at [816, 238] on div "帳單日期 [DATE] 15:00 顧客姓名/手機號碼/編號 游/0912838288/ 顧客姓名/手機號碼/編號 不留客資 服務人員姓名/編號 [PERSO…" at bounding box center [697, 193] width 1023 height 119
click at [565, 293] on div "項目消費" at bounding box center [688, 292] width 976 height 17
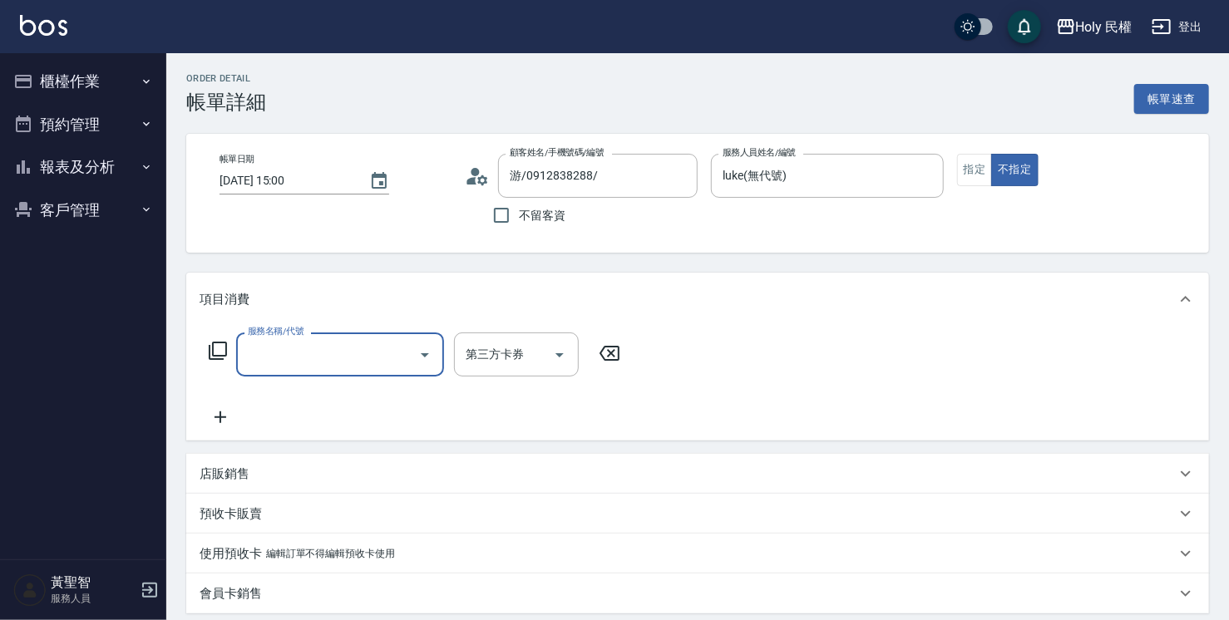
click at [354, 357] on input "服務名稱/代號" at bounding box center [328, 354] width 168 height 29
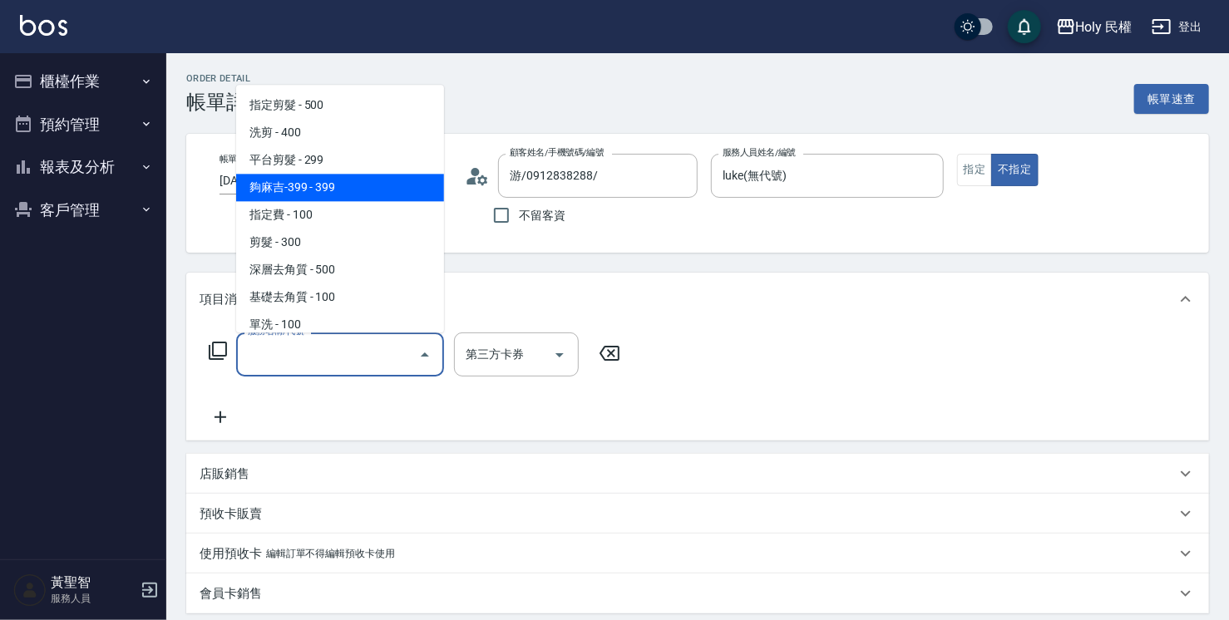
click at [307, 194] on span "夠麻吉-399 - 399" at bounding box center [340, 187] width 208 height 27
type input "夠麻吉-399(5)"
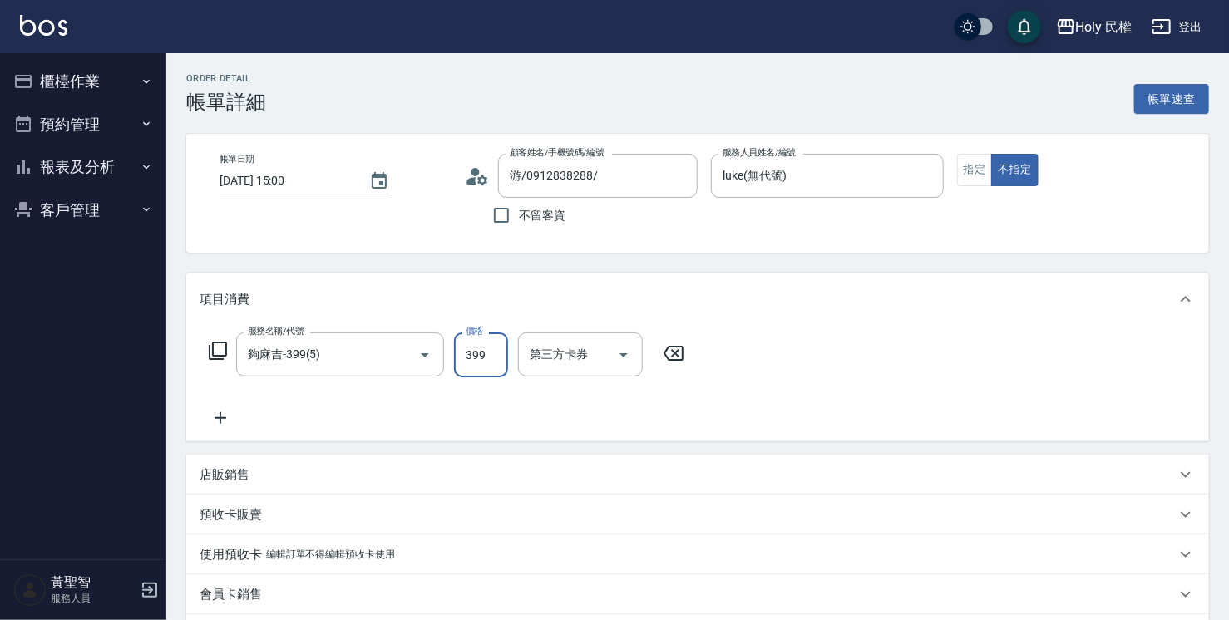
click at [481, 356] on input "399" at bounding box center [481, 355] width 54 height 45
click at [357, 342] on input "夠麻吉-399(5)" at bounding box center [317, 354] width 146 height 29
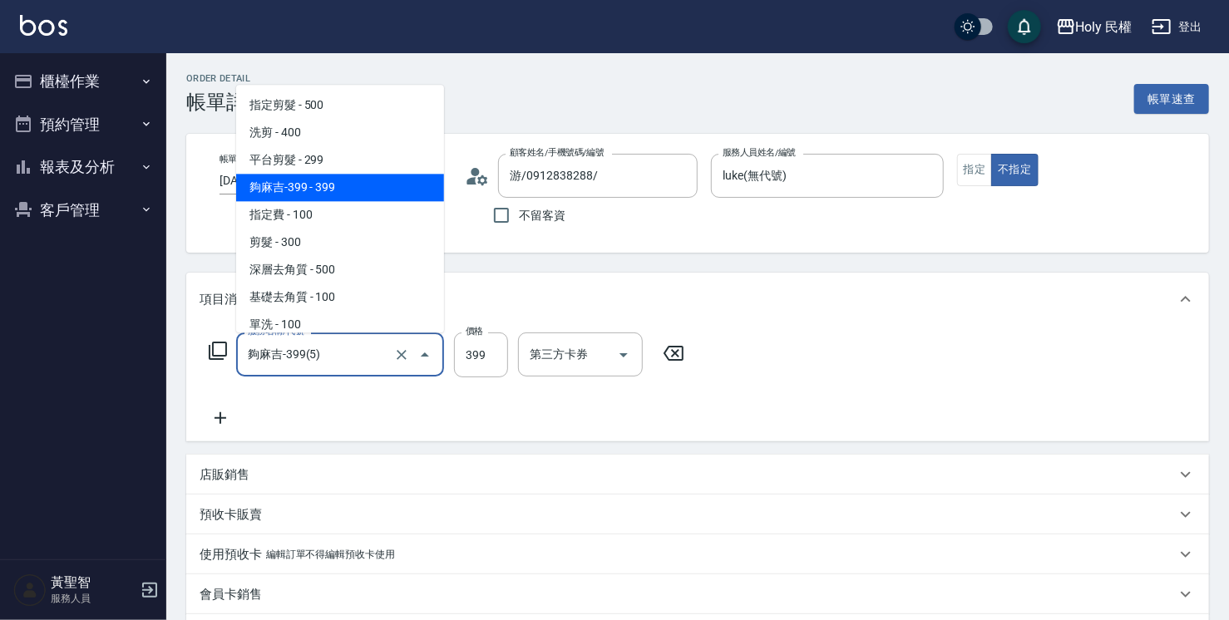
click at [323, 187] on span "夠麻吉-399 - 399" at bounding box center [340, 187] width 208 height 27
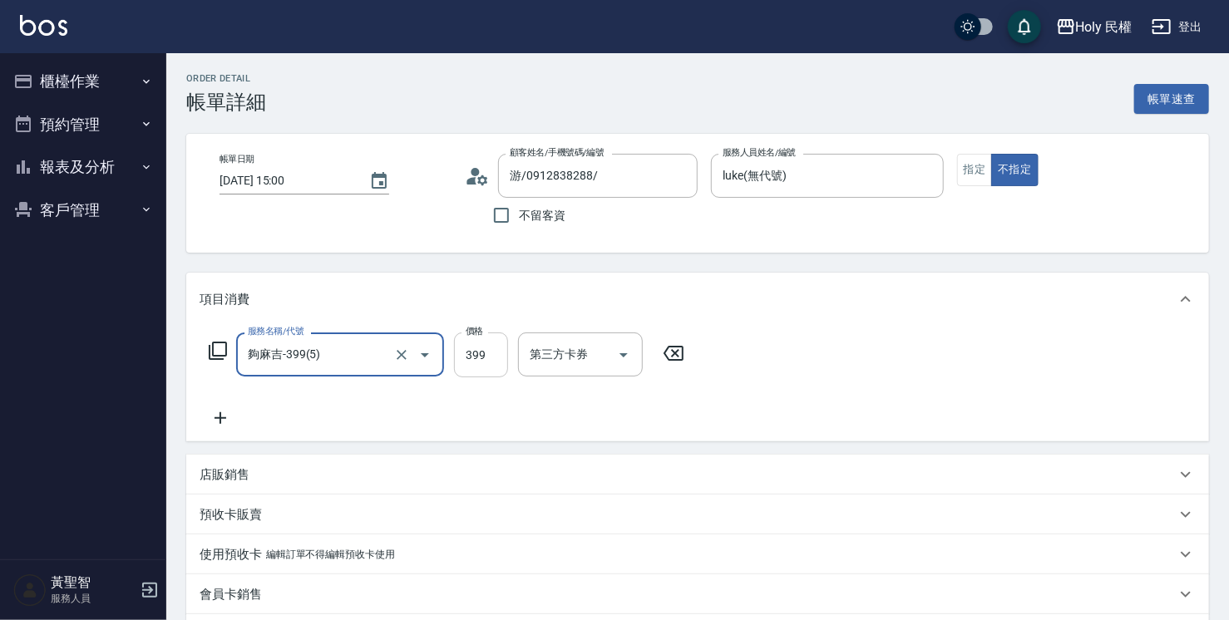
click at [483, 364] on input "399" at bounding box center [481, 355] width 54 height 45
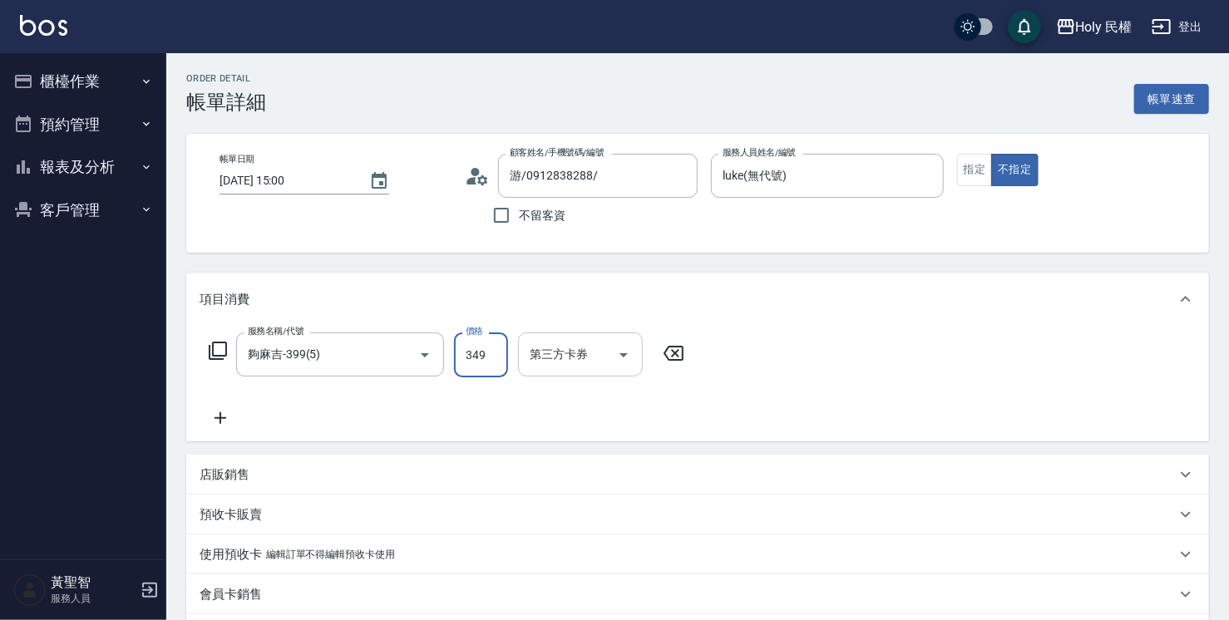
type input "349"
click at [565, 354] on div "第三方卡券 第三方卡券" at bounding box center [580, 355] width 125 height 44
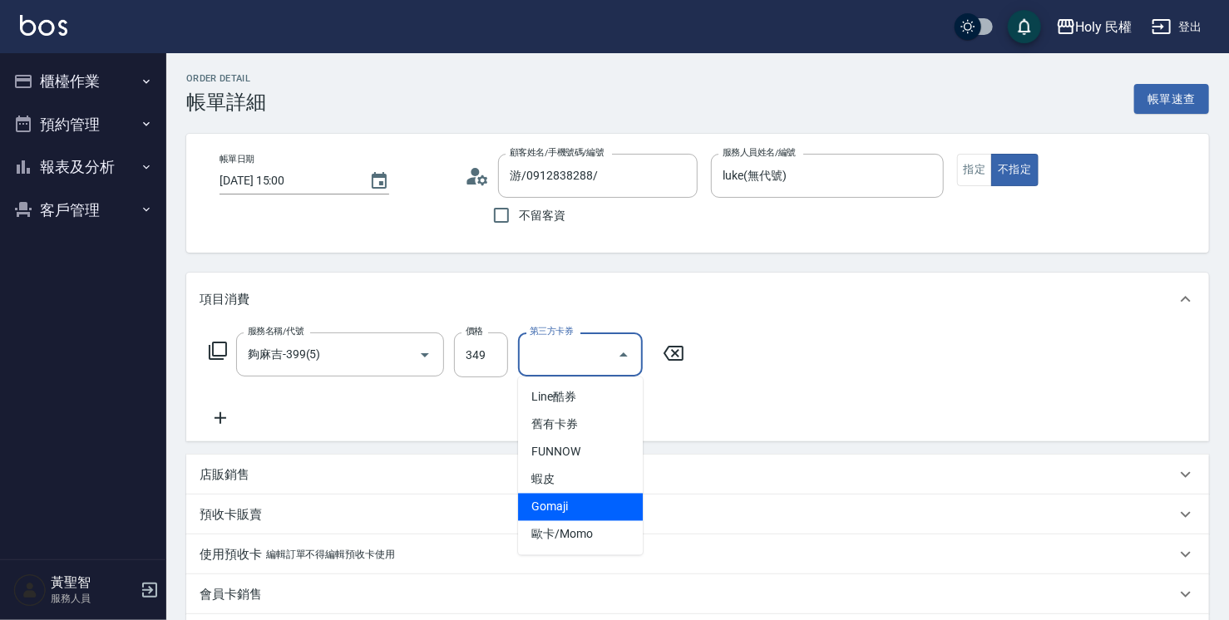
click at [569, 508] on span "Gomaji" at bounding box center [580, 507] width 125 height 27
type input "Gomaji"
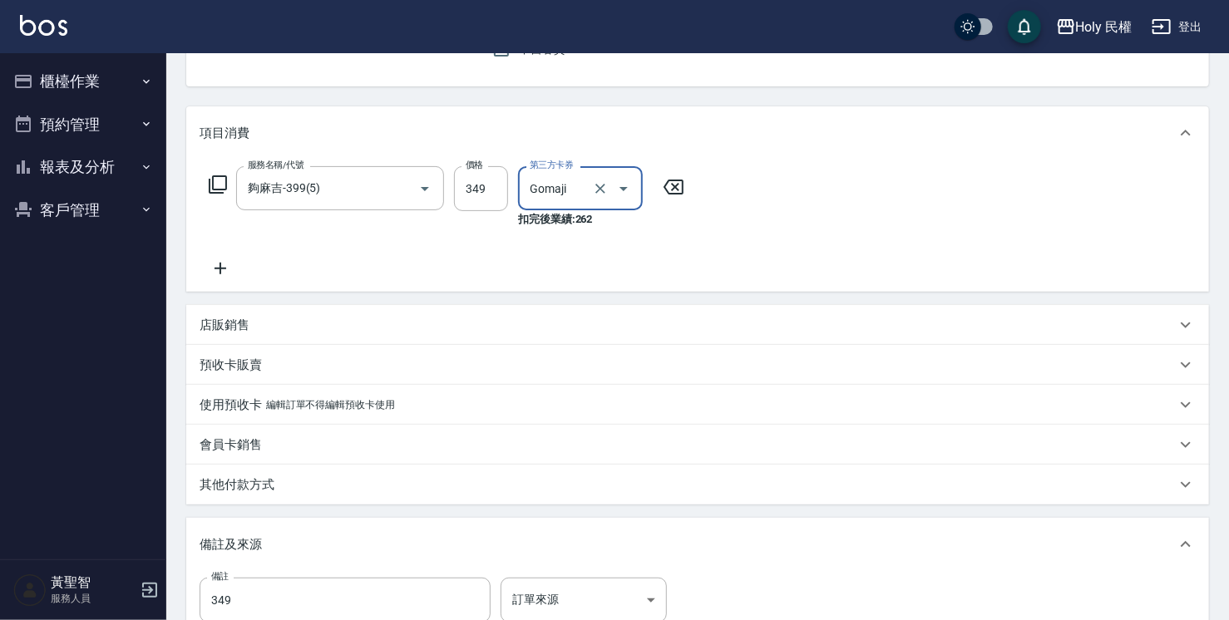
scroll to position [333, 0]
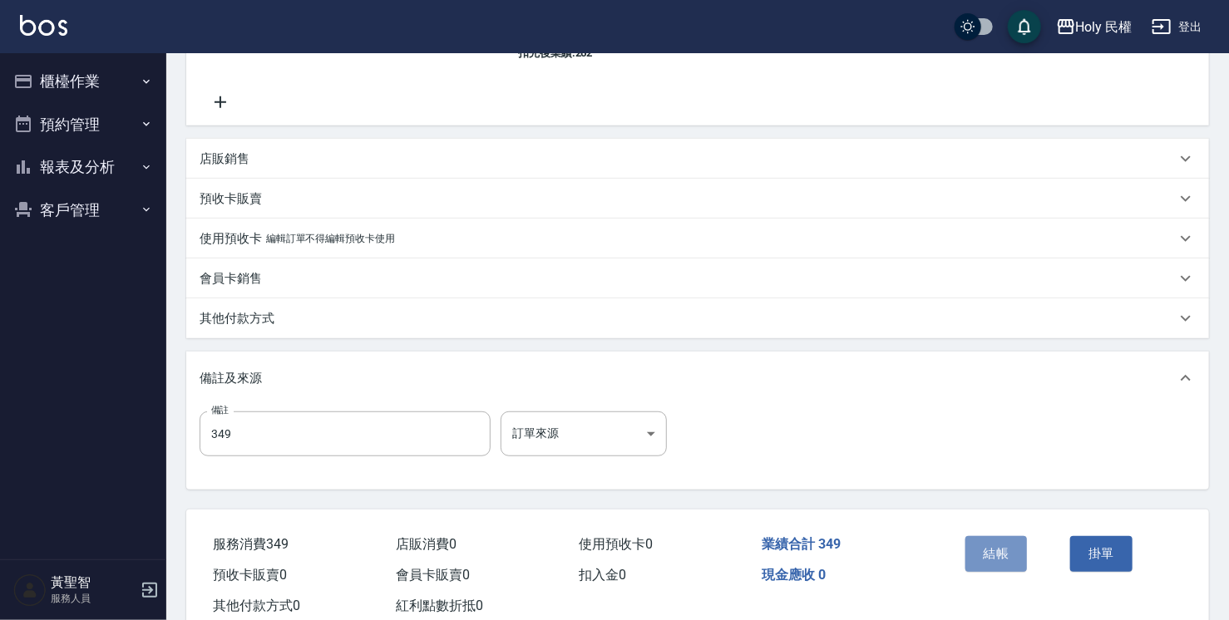
click at [1003, 560] on button "結帳" at bounding box center [996, 553] width 62 height 35
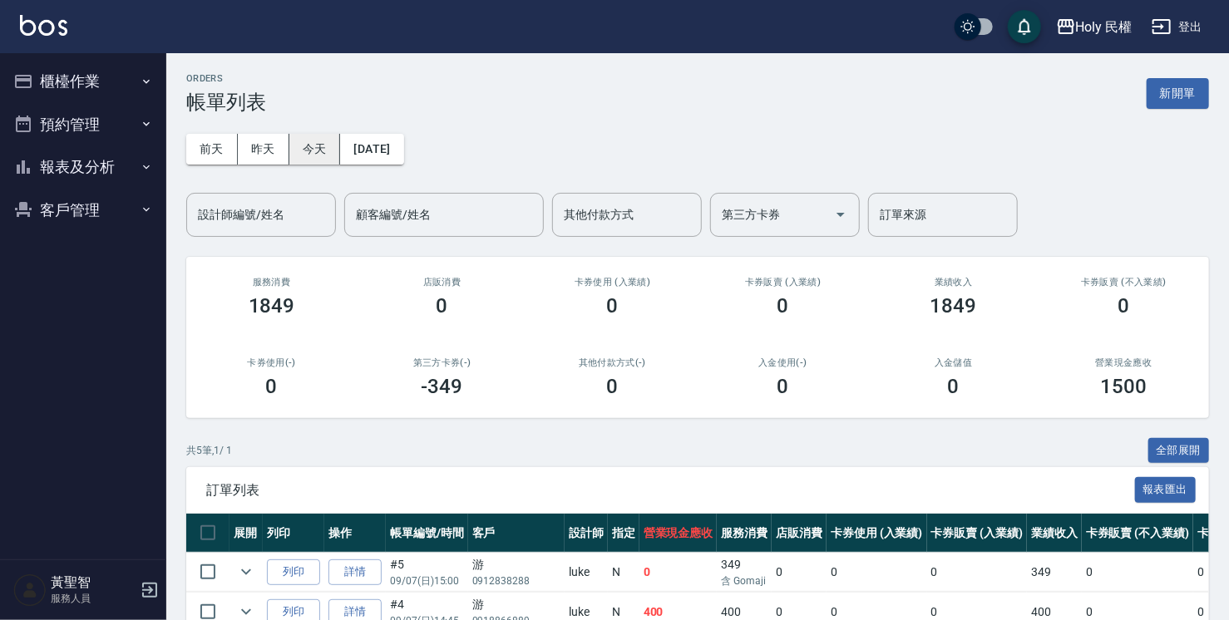
scroll to position [207, 0]
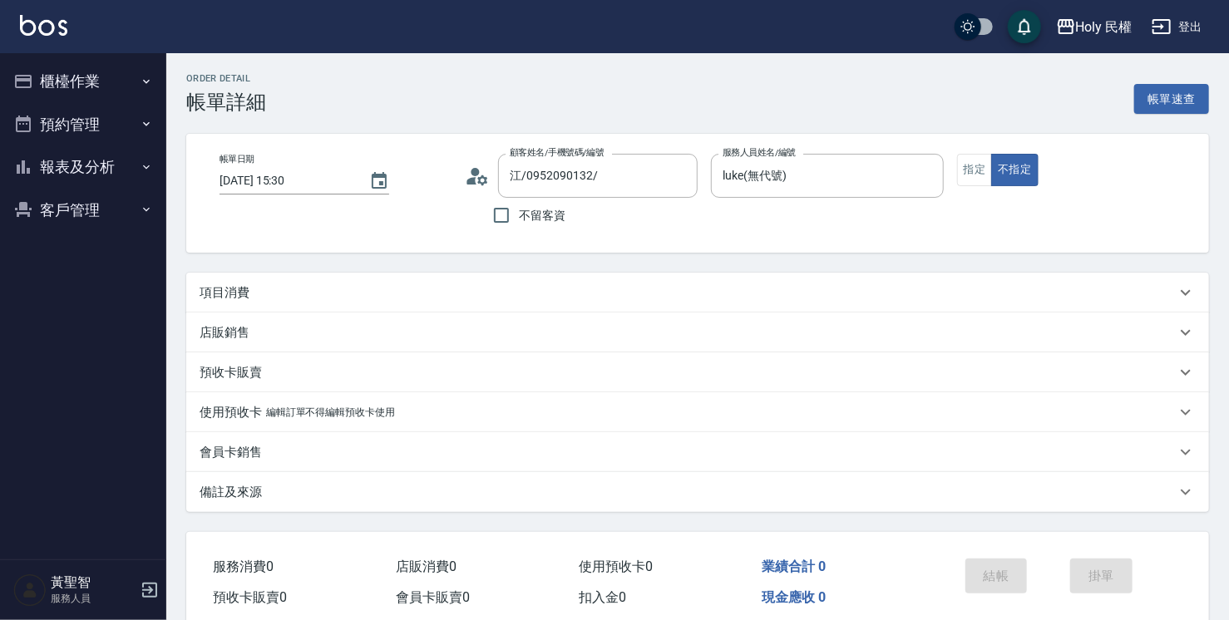
click at [642, 294] on div "項目消費" at bounding box center [688, 292] width 976 height 17
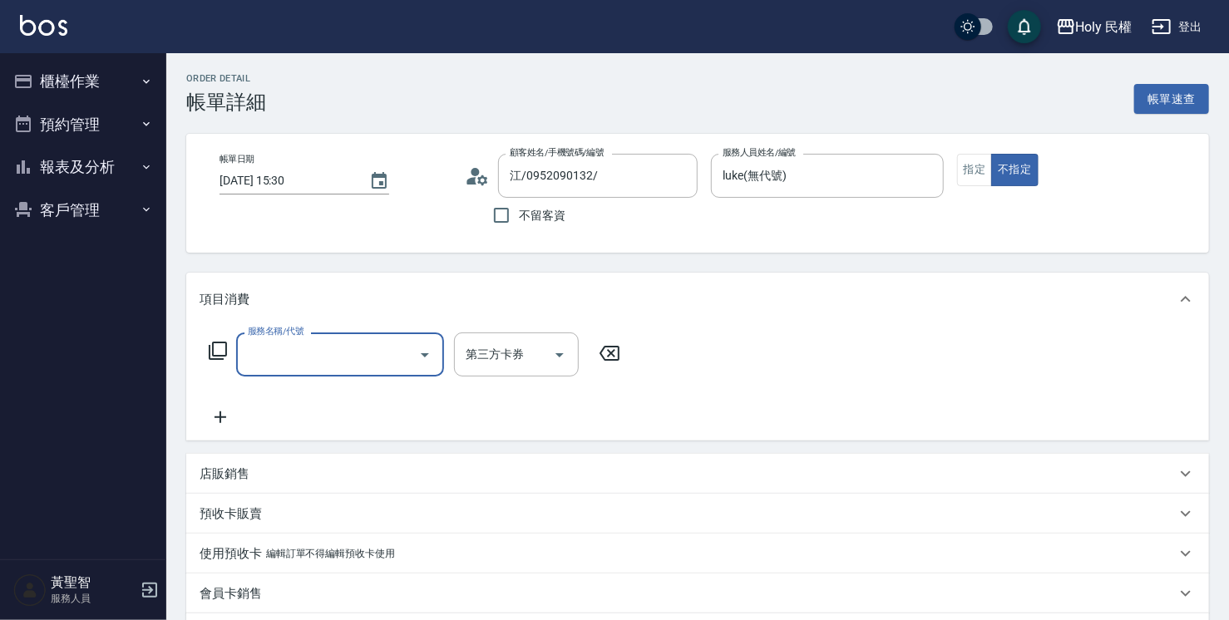
click at [310, 354] on input "服務名稱/代號" at bounding box center [328, 354] width 168 height 29
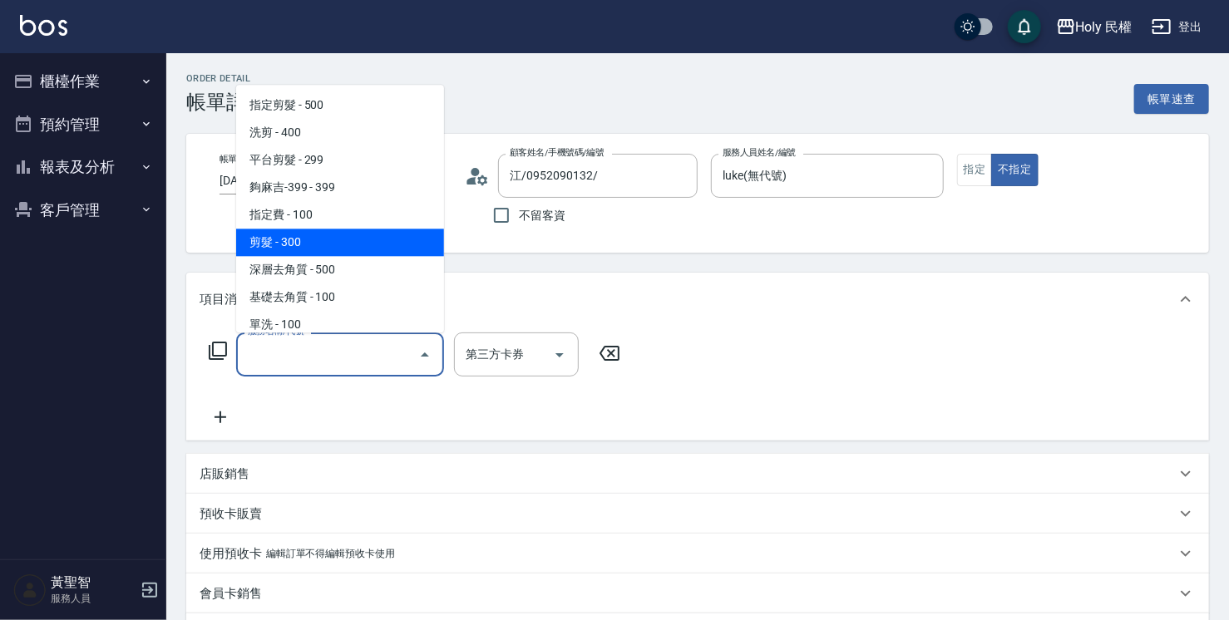
click at [306, 243] on span "剪髮 - 300" at bounding box center [340, 242] width 208 height 27
type input "剪髮(C02)"
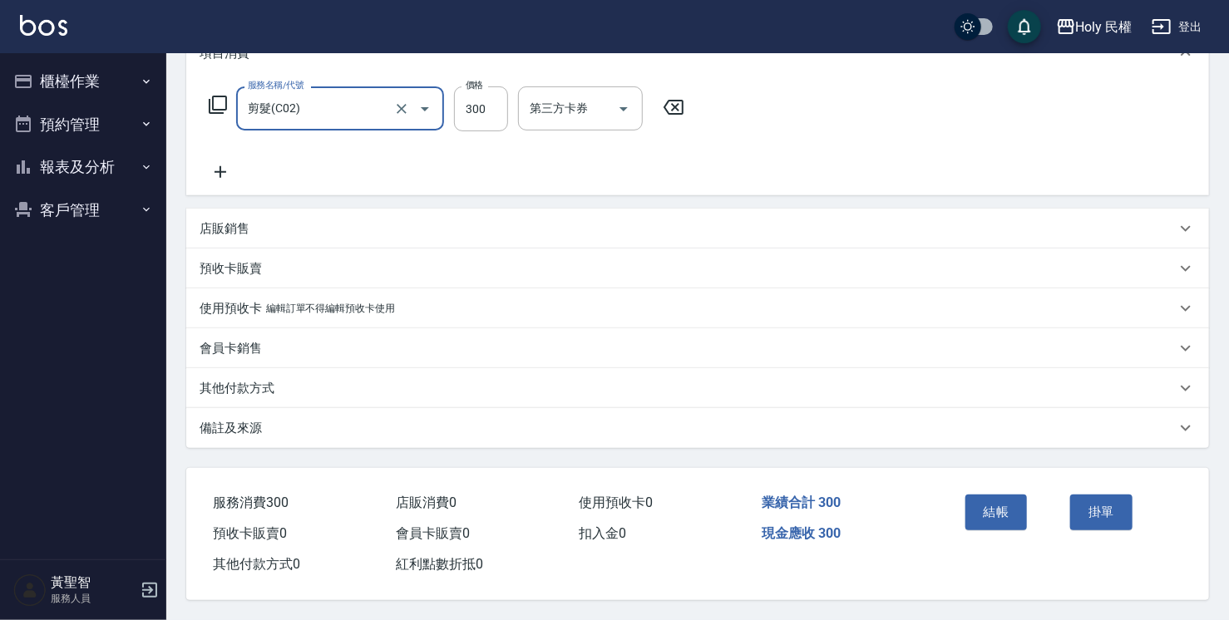
scroll to position [251, 0]
click at [1000, 516] on button "結帳" at bounding box center [996, 512] width 62 height 35
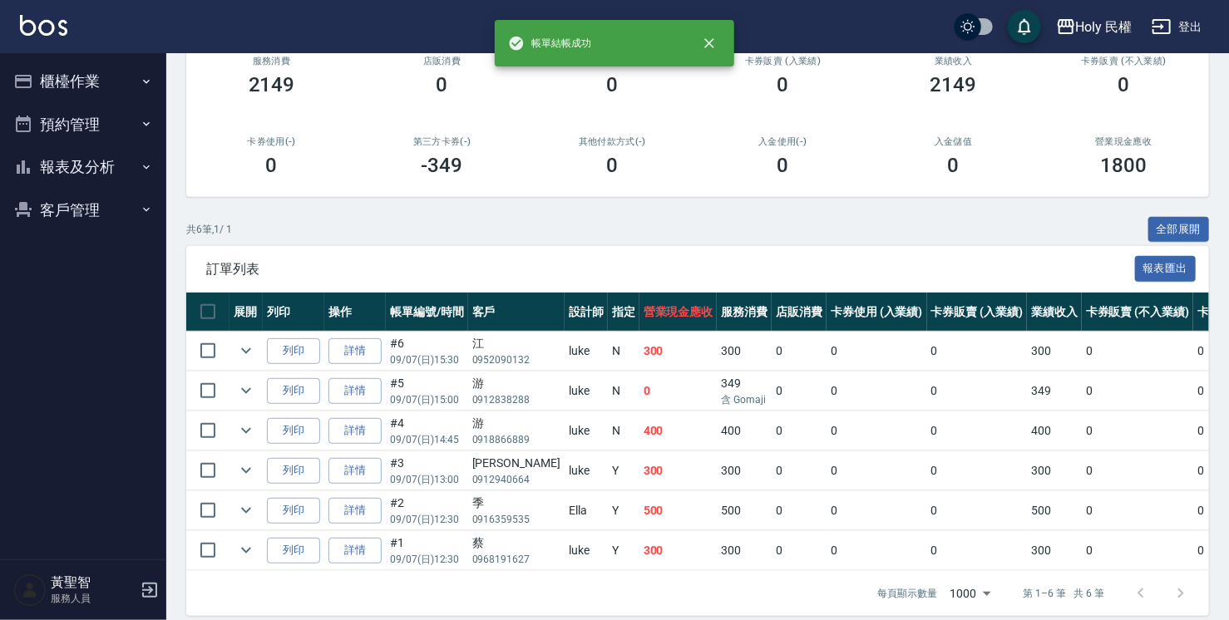
scroll to position [247, 0]
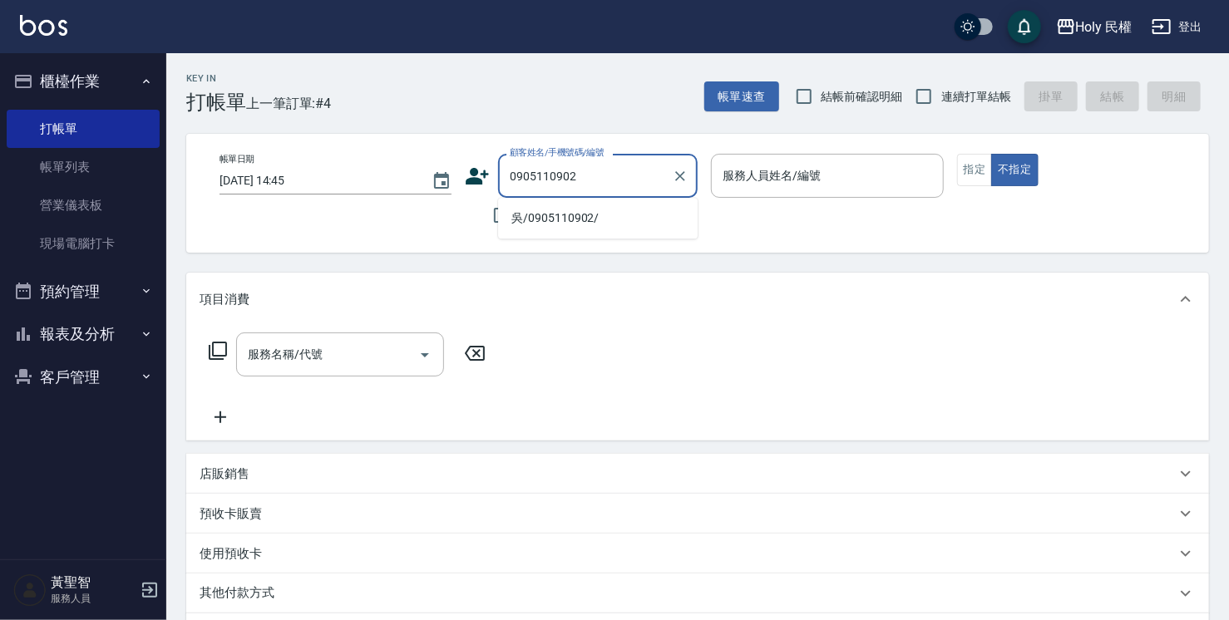
click at [589, 223] on li "吳/0905110902/" at bounding box center [598, 218] width 200 height 27
type input "吳/0905110902/"
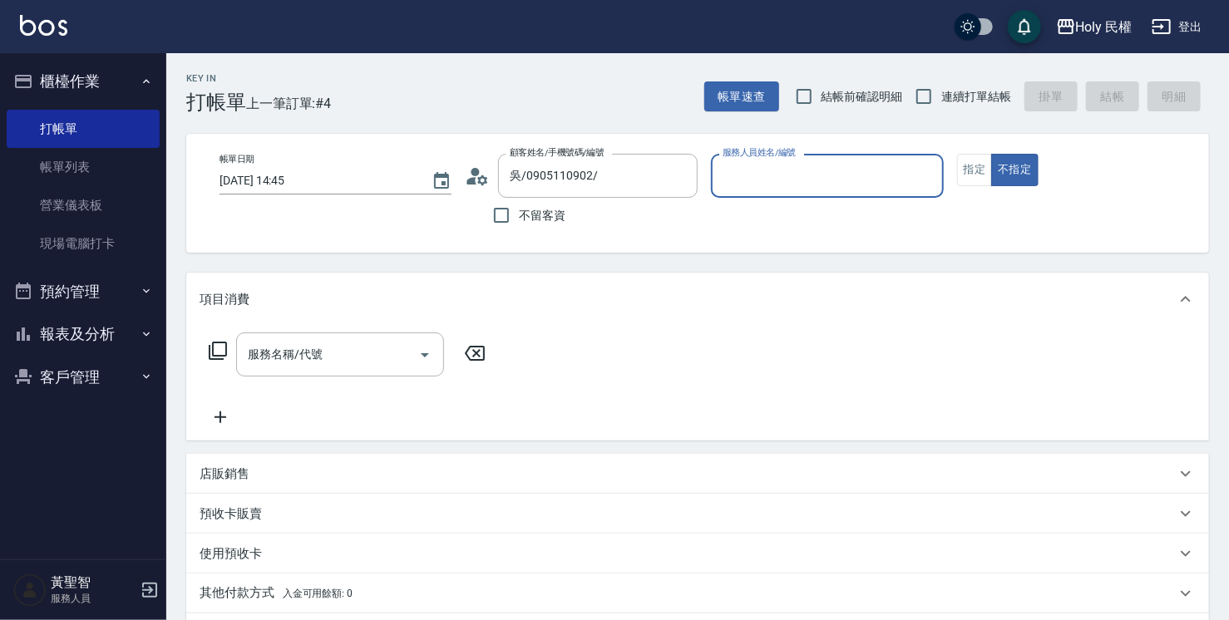
click at [823, 180] on input "服務人員姓名/編號" at bounding box center [826, 175] width 217 height 29
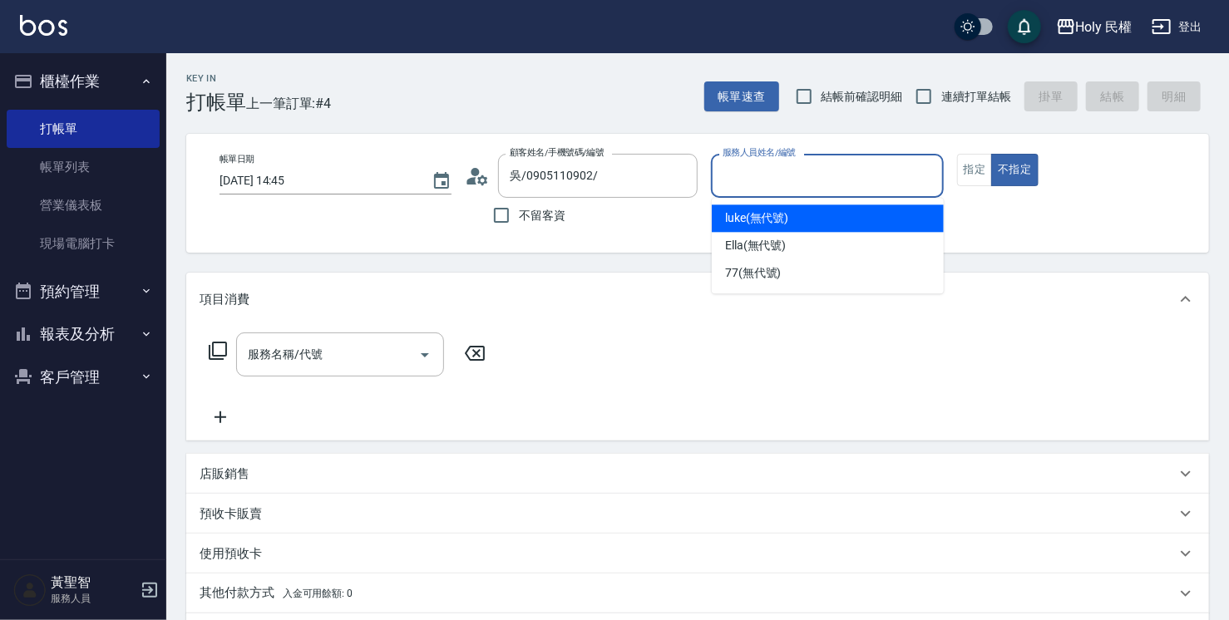
click at [757, 223] on span "luke (無代號)" at bounding box center [757, 218] width 64 height 17
type input "luke(無代號)"
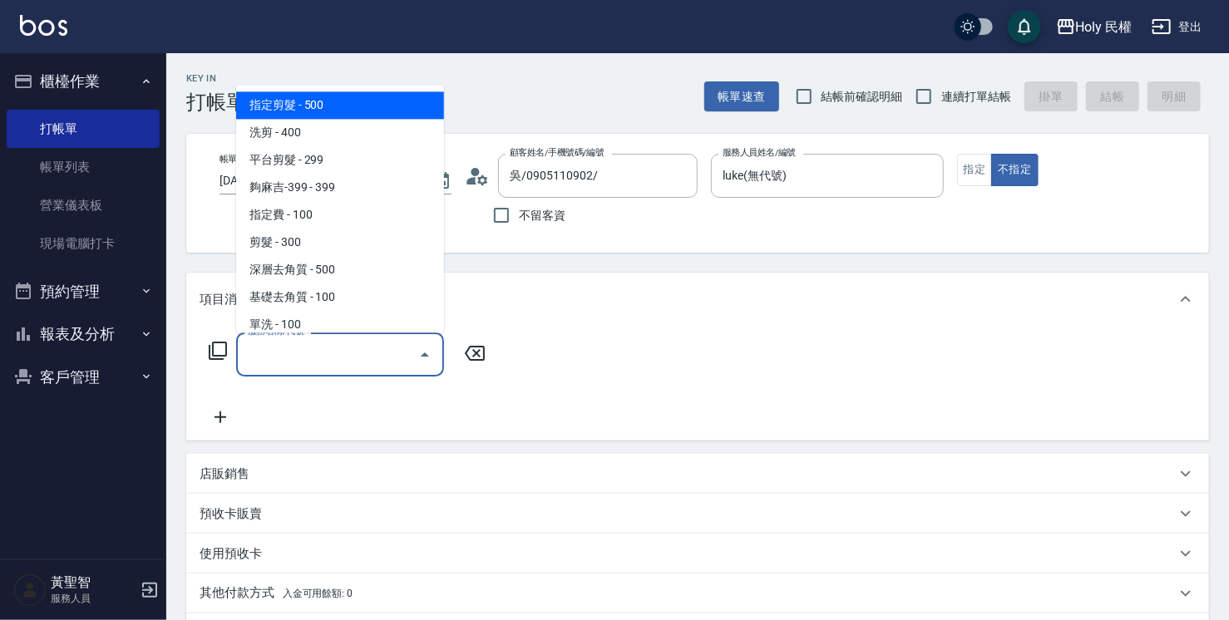
click at [336, 357] on input "服務名稱/代號" at bounding box center [328, 354] width 168 height 29
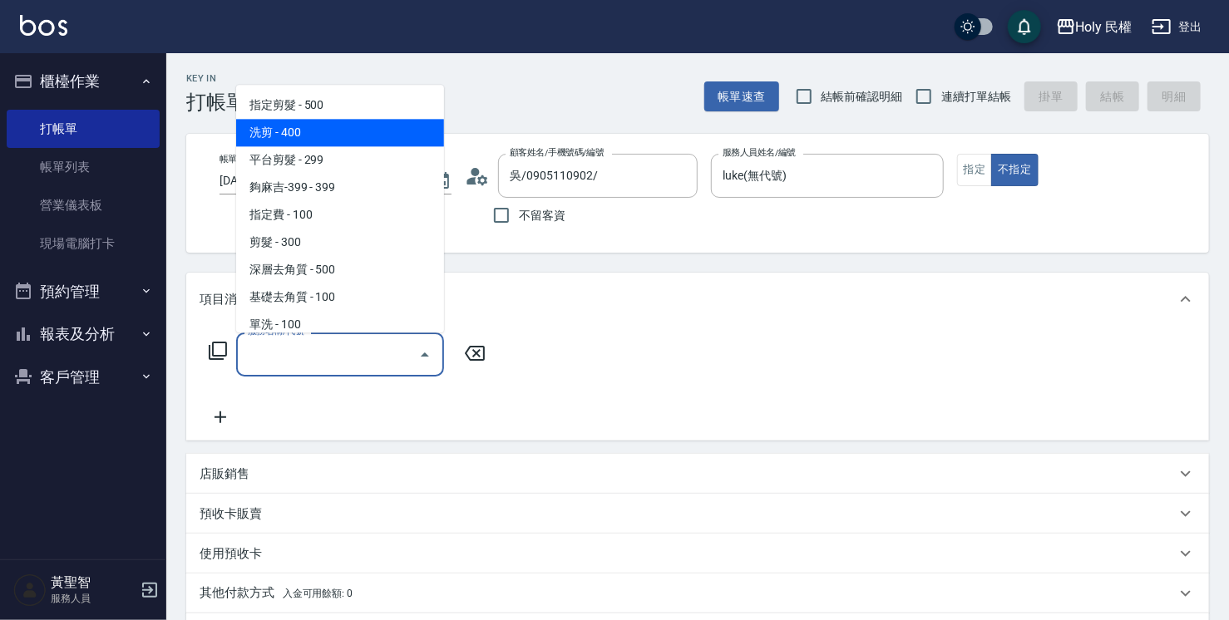
click at [308, 128] on span "洗剪 - 400" at bounding box center [340, 132] width 208 height 27
type input "洗剪(3)"
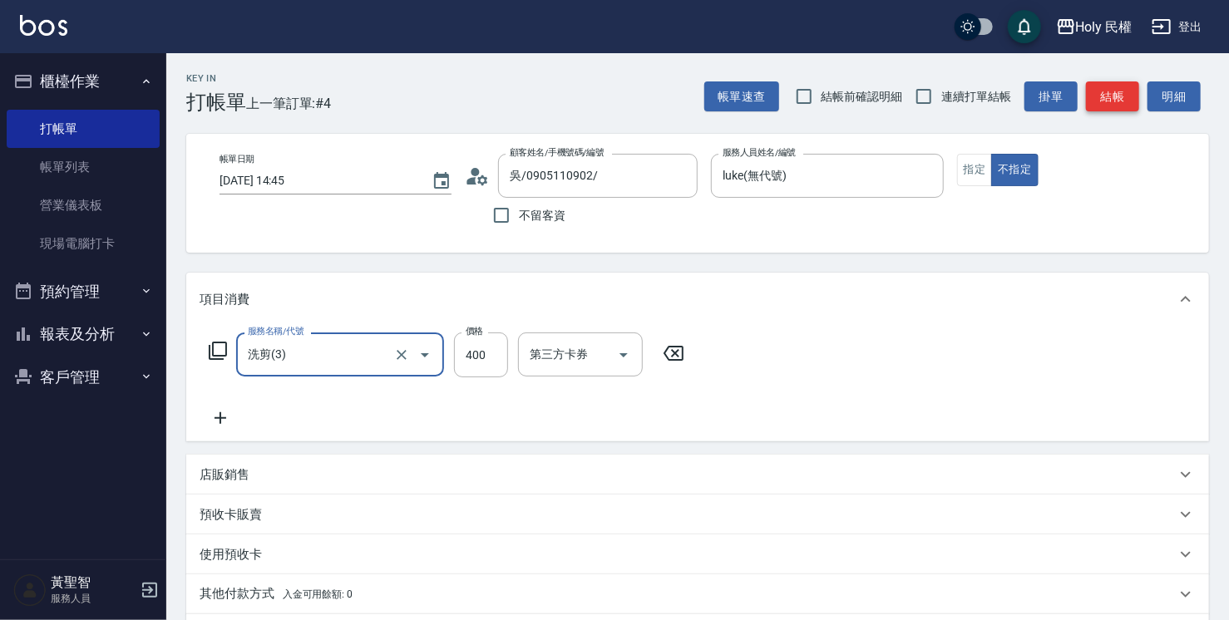
click at [1107, 90] on button "結帳" at bounding box center [1112, 96] width 53 height 31
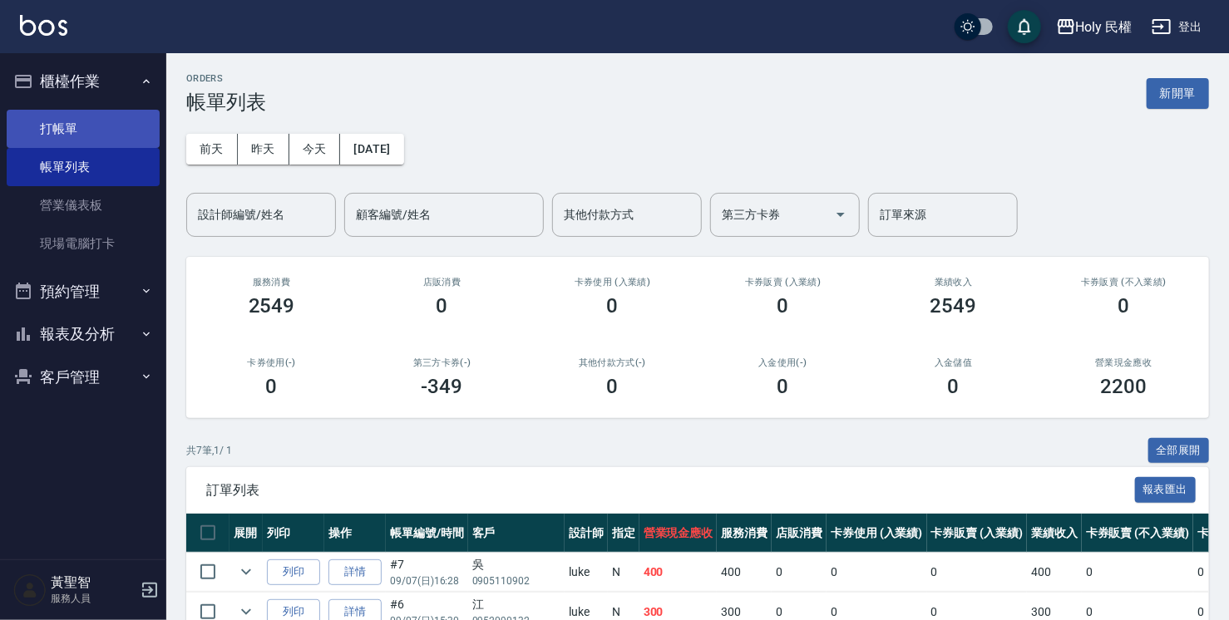
click at [44, 138] on link "打帳單" at bounding box center [83, 129] width 153 height 38
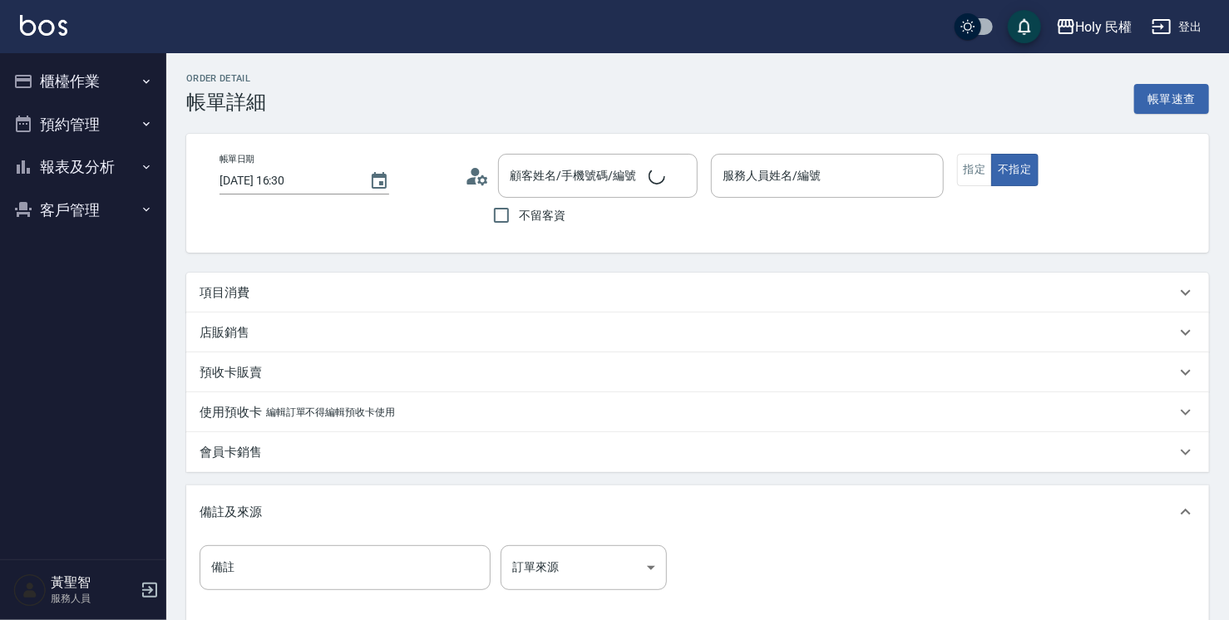
type input "[DATE] 16:30"
type input "luke(無代號)"
type input "黃/0910312763/"
click at [539, 298] on div "項目消費" at bounding box center [688, 292] width 976 height 17
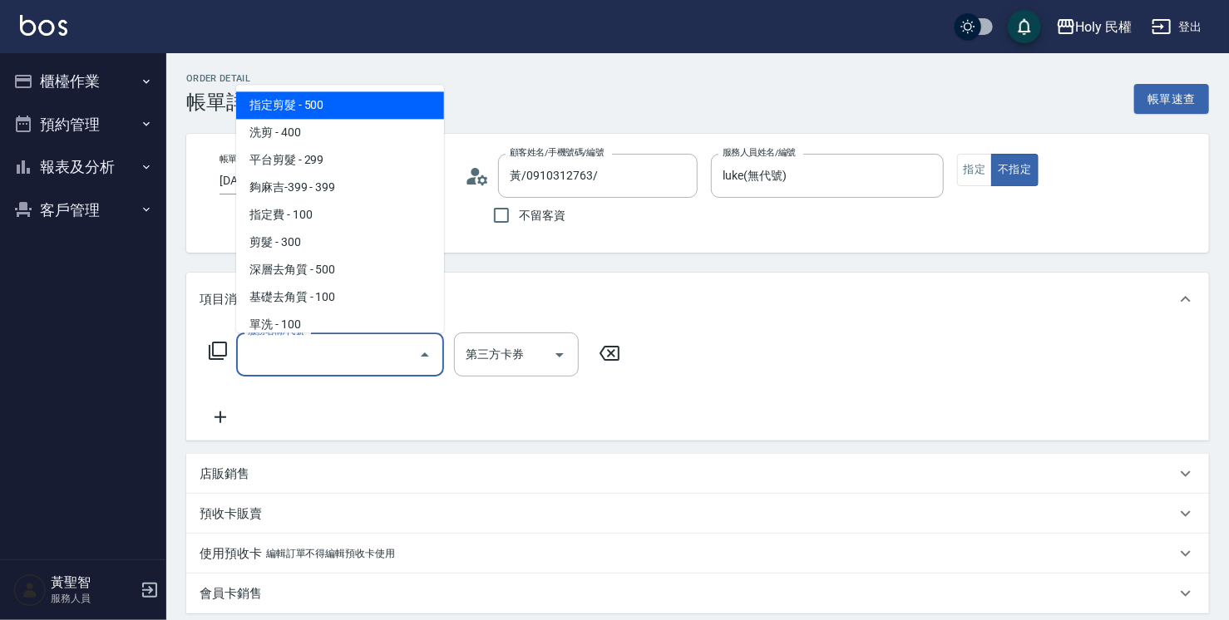
click at [320, 367] on input "服務名稱/代號" at bounding box center [328, 354] width 168 height 29
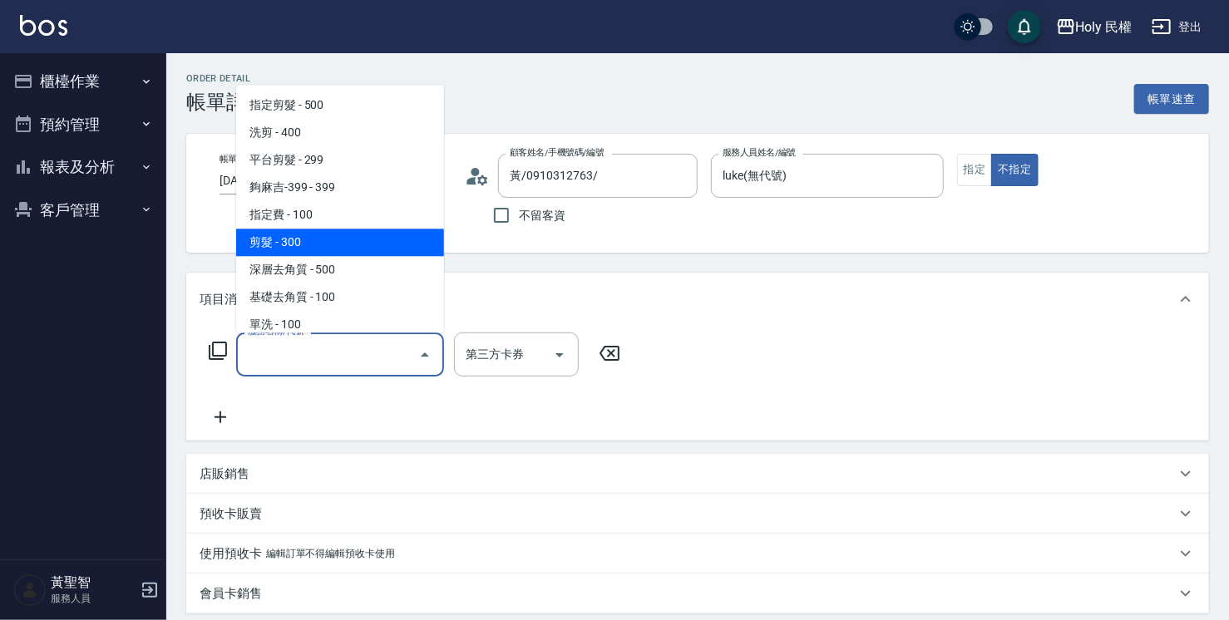
click at [323, 242] on span "剪髮 - 300" at bounding box center [340, 242] width 208 height 27
type input "剪髮(C02)"
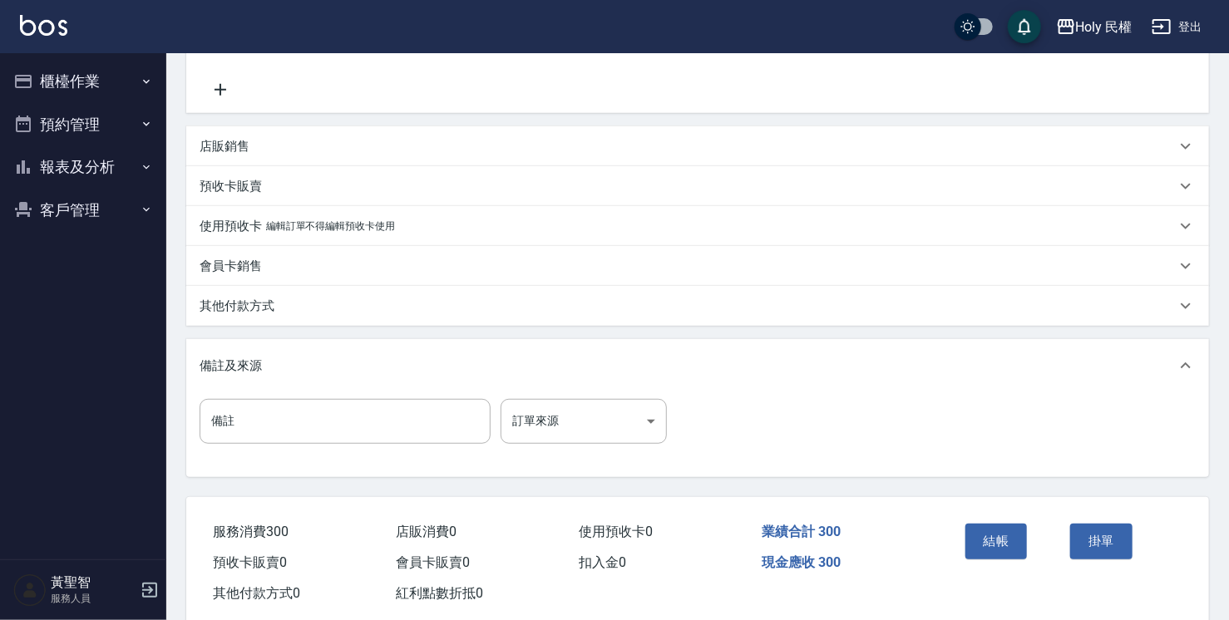
scroll to position [333, 0]
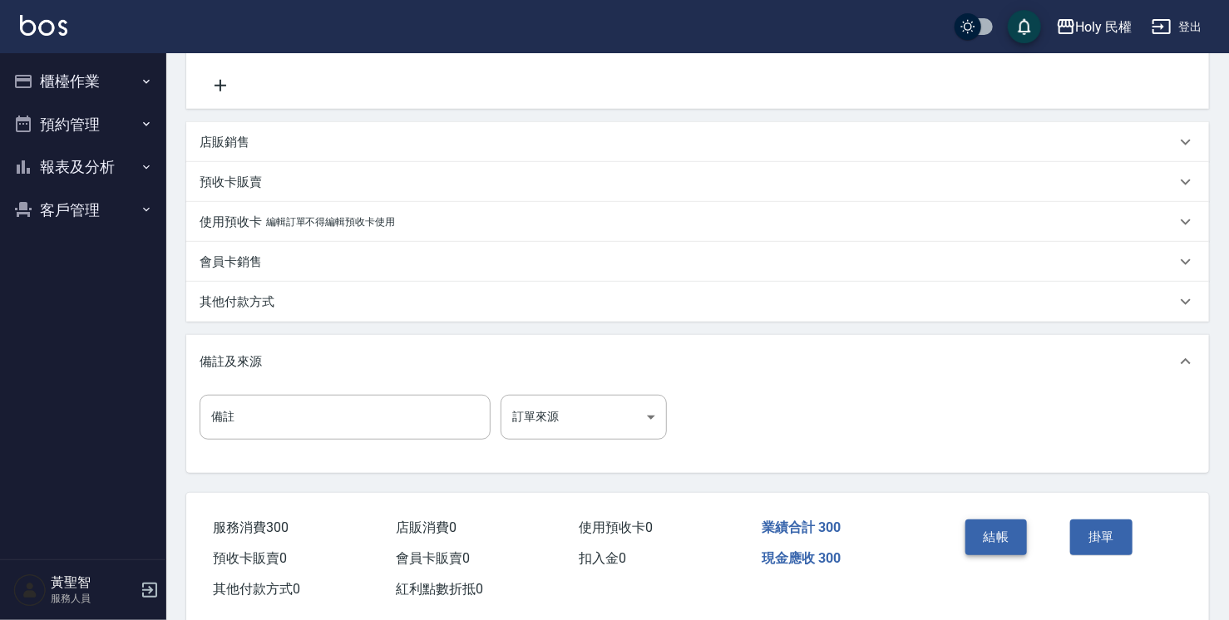
click at [991, 540] on button "結帳" at bounding box center [996, 537] width 62 height 35
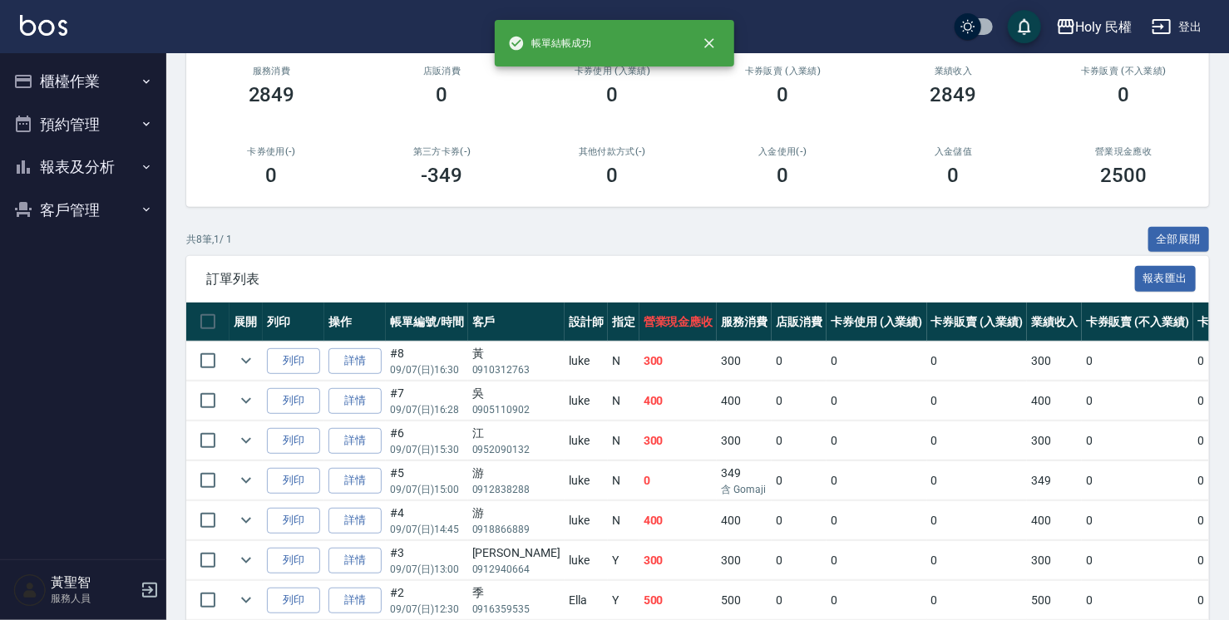
scroll to position [326, 0]
